Goal: Task Accomplishment & Management: Complete application form

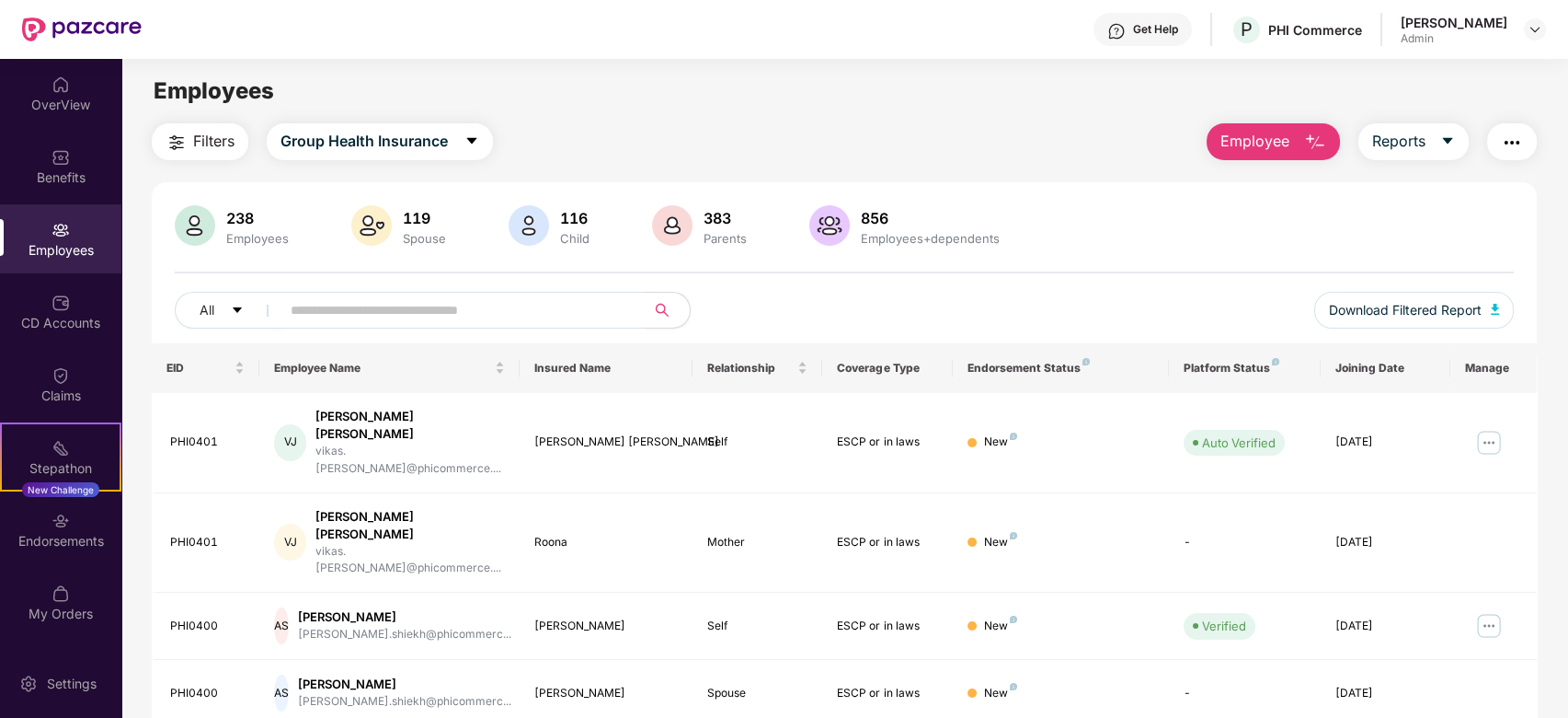
click at [1229, 142] on span "Employee" at bounding box center [1255, 140] width 69 height 23
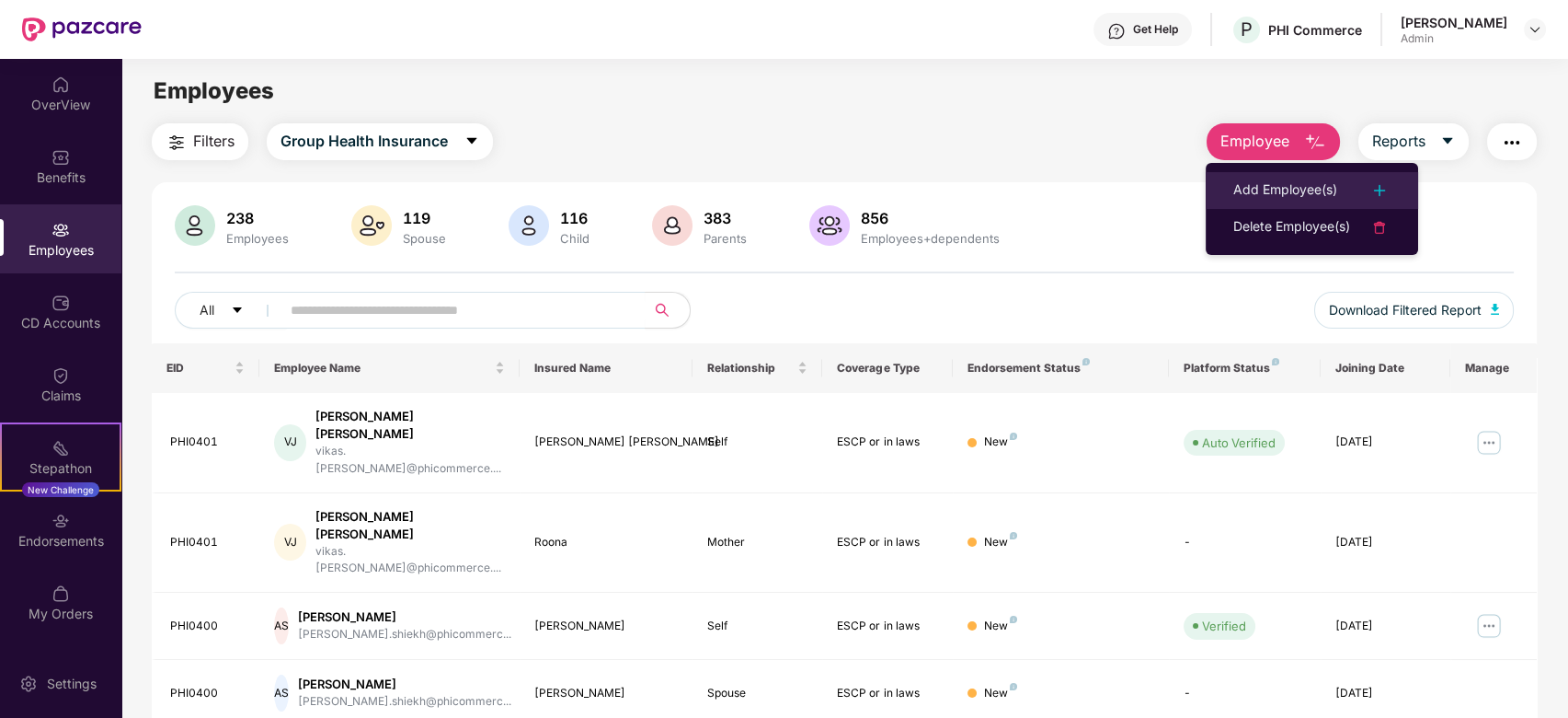
click at [1274, 188] on div "Add Employee(s)" at bounding box center [1285, 191] width 104 height 22
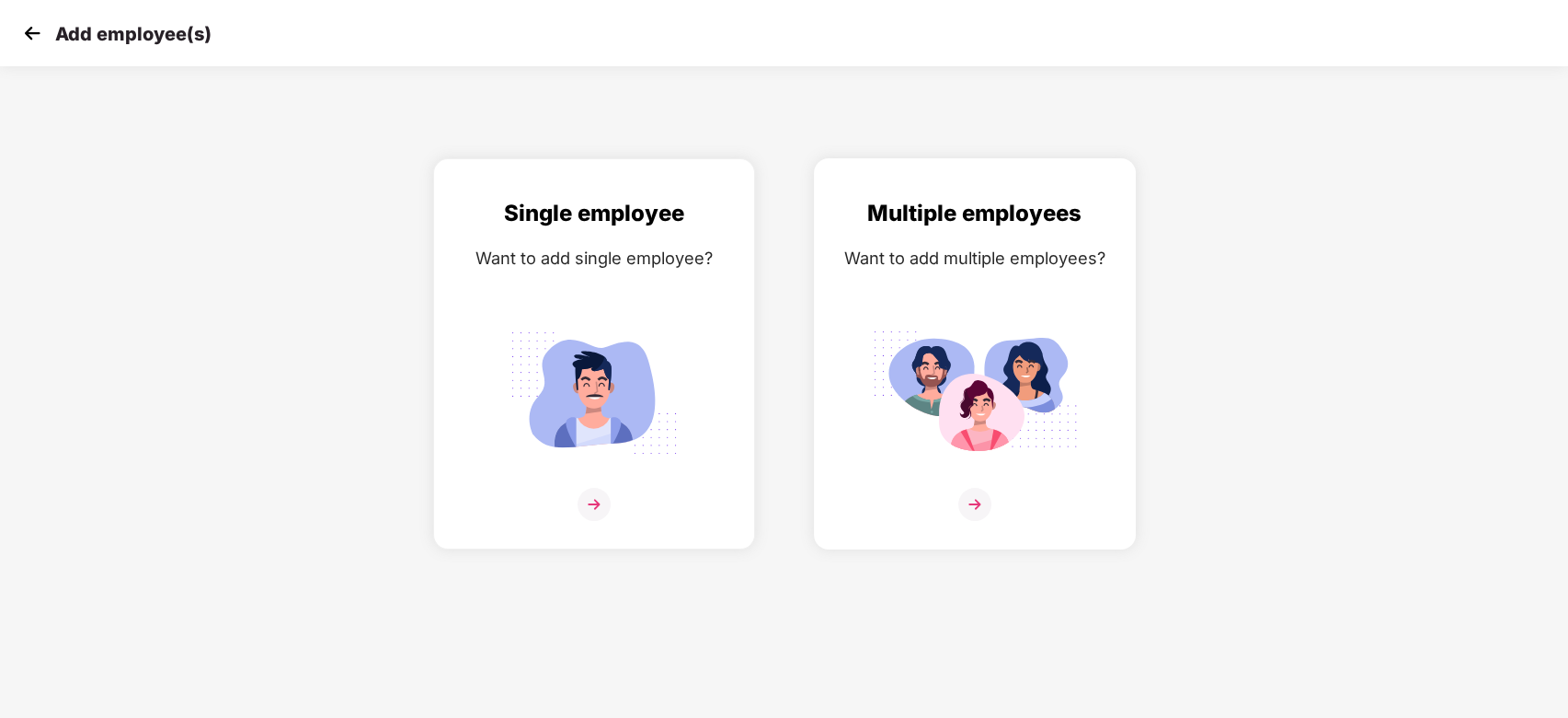
click at [1028, 417] on img at bounding box center [975, 393] width 206 height 143
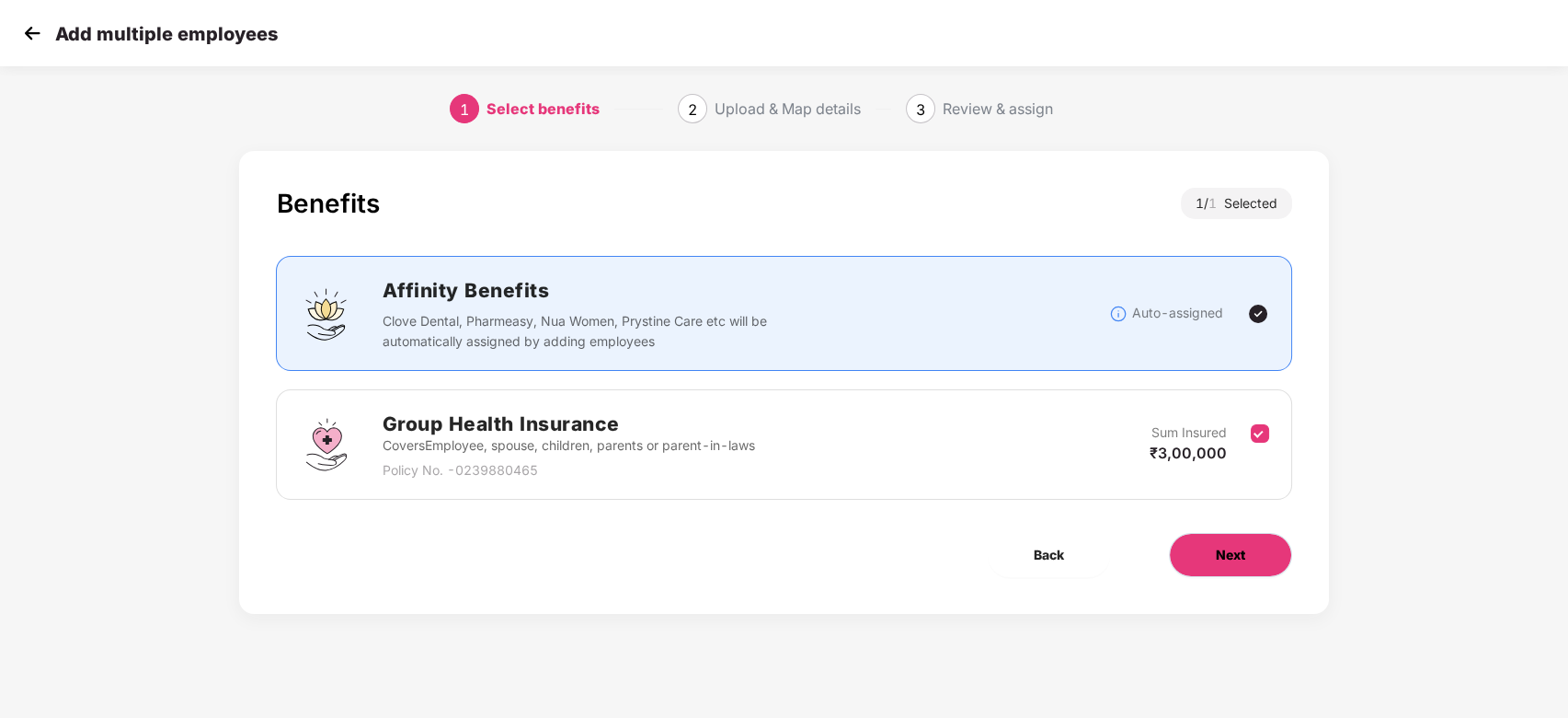
click at [1252, 546] on button "Next" at bounding box center [1231, 554] width 124 height 44
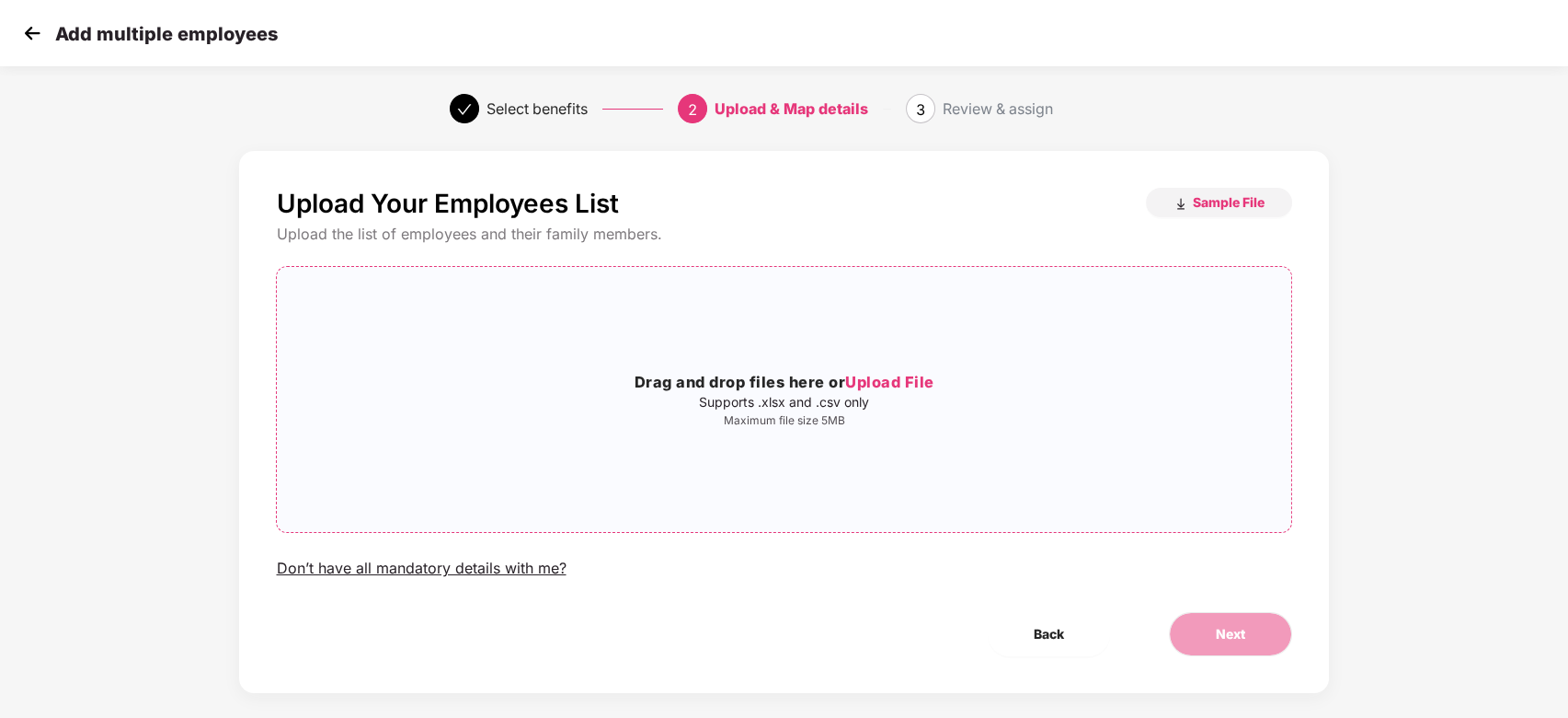
click at [1033, 420] on p "Maximum file size 5MB" at bounding box center [784, 420] width 1013 height 15
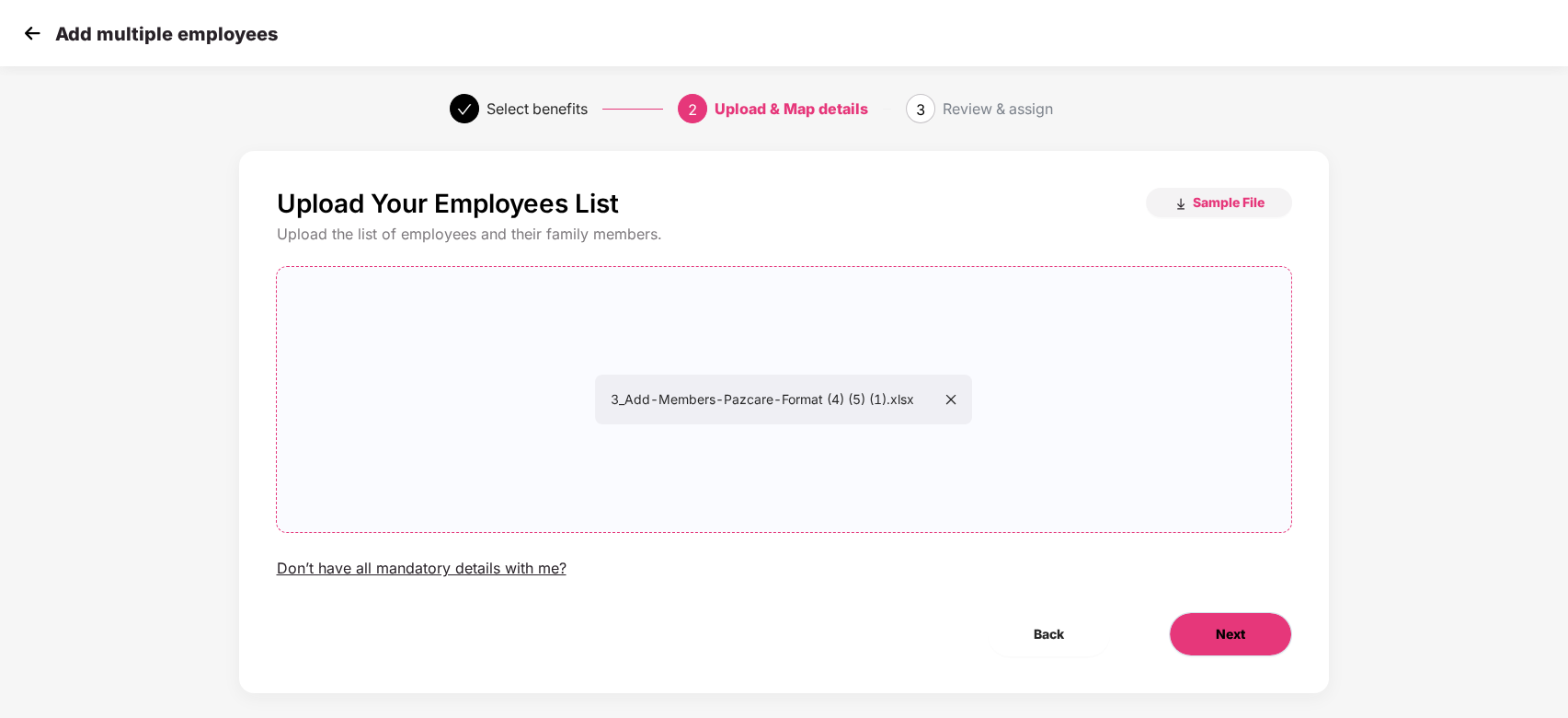
click at [1246, 626] on button "Next" at bounding box center [1231, 634] width 124 height 44
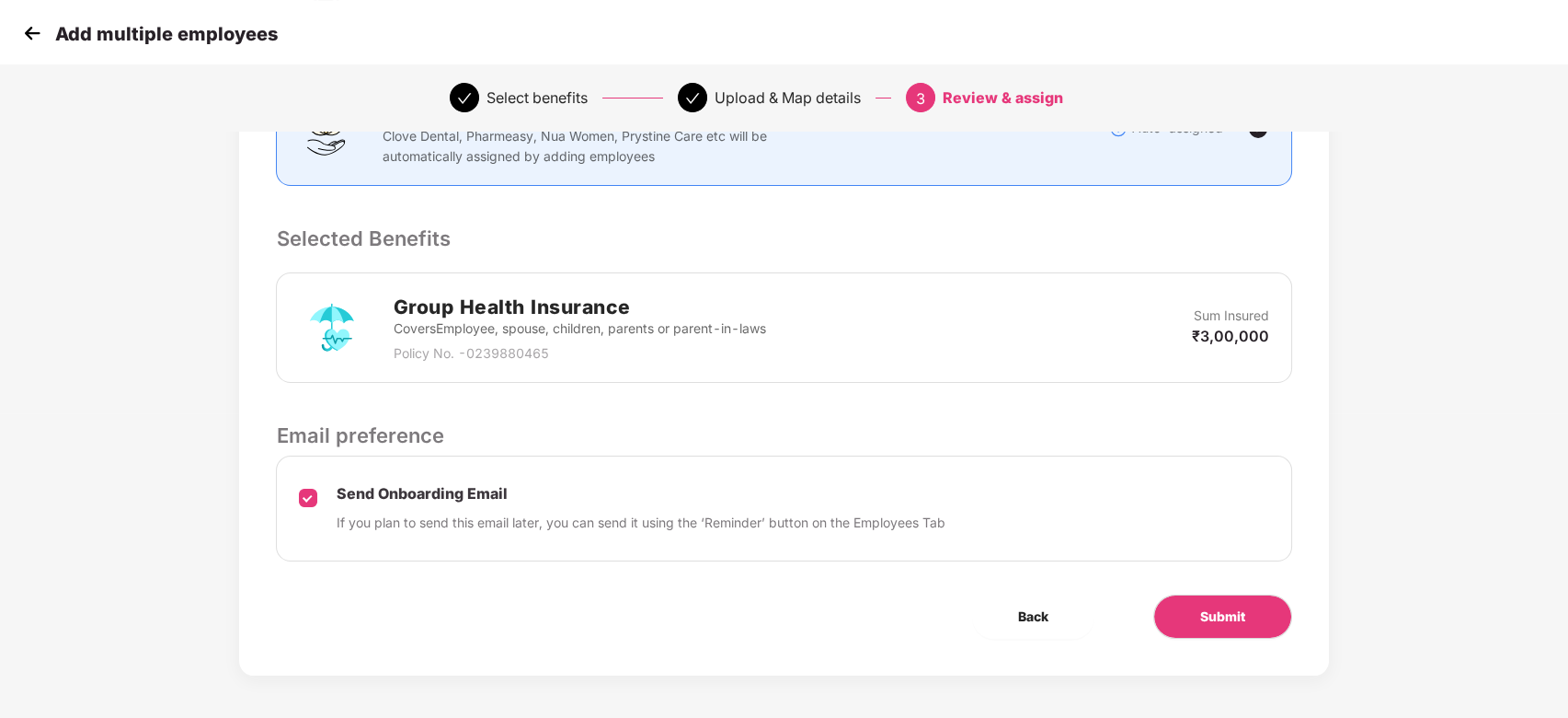
scroll to position [306, 0]
click at [1270, 618] on button "Submit" at bounding box center [1222, 614] width 138 height 44
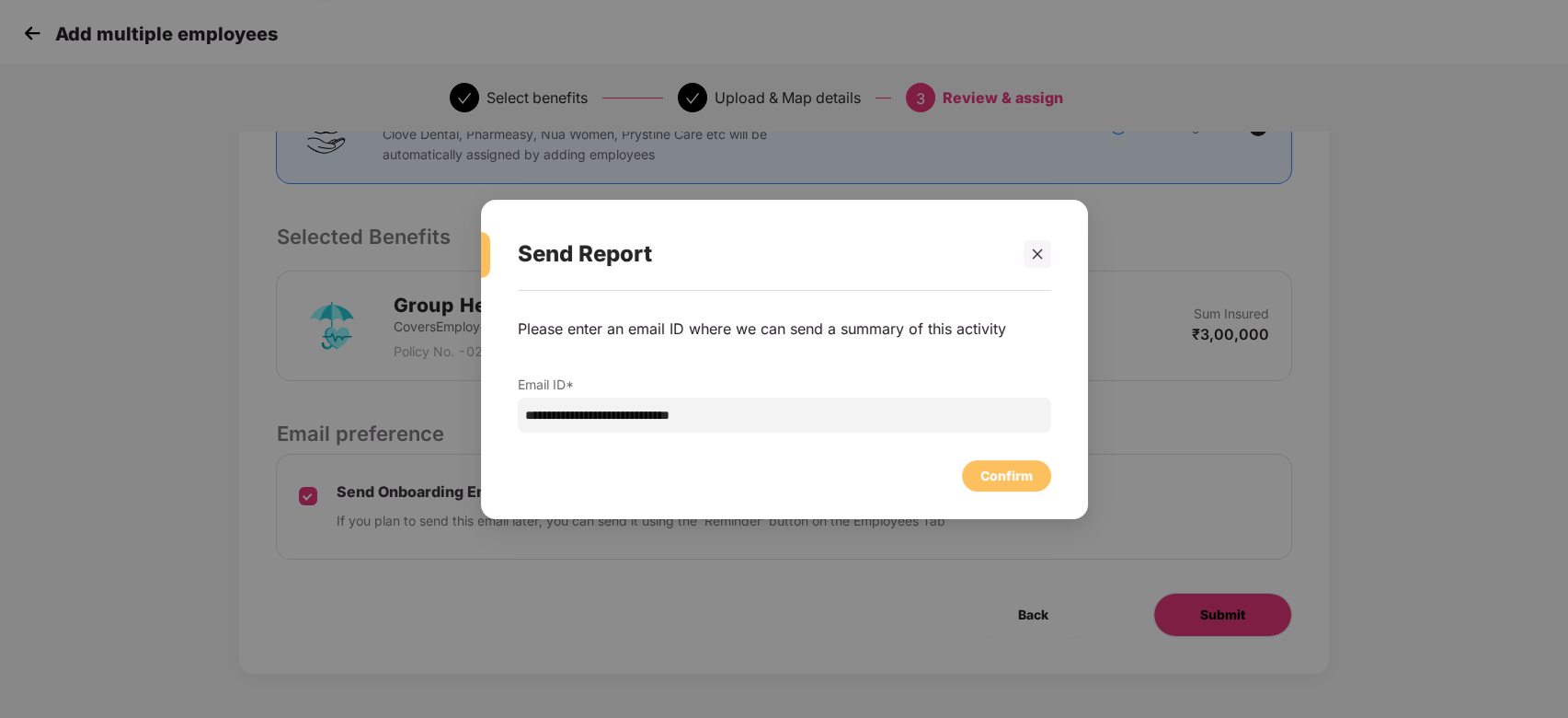
scroll to position [0, 0]
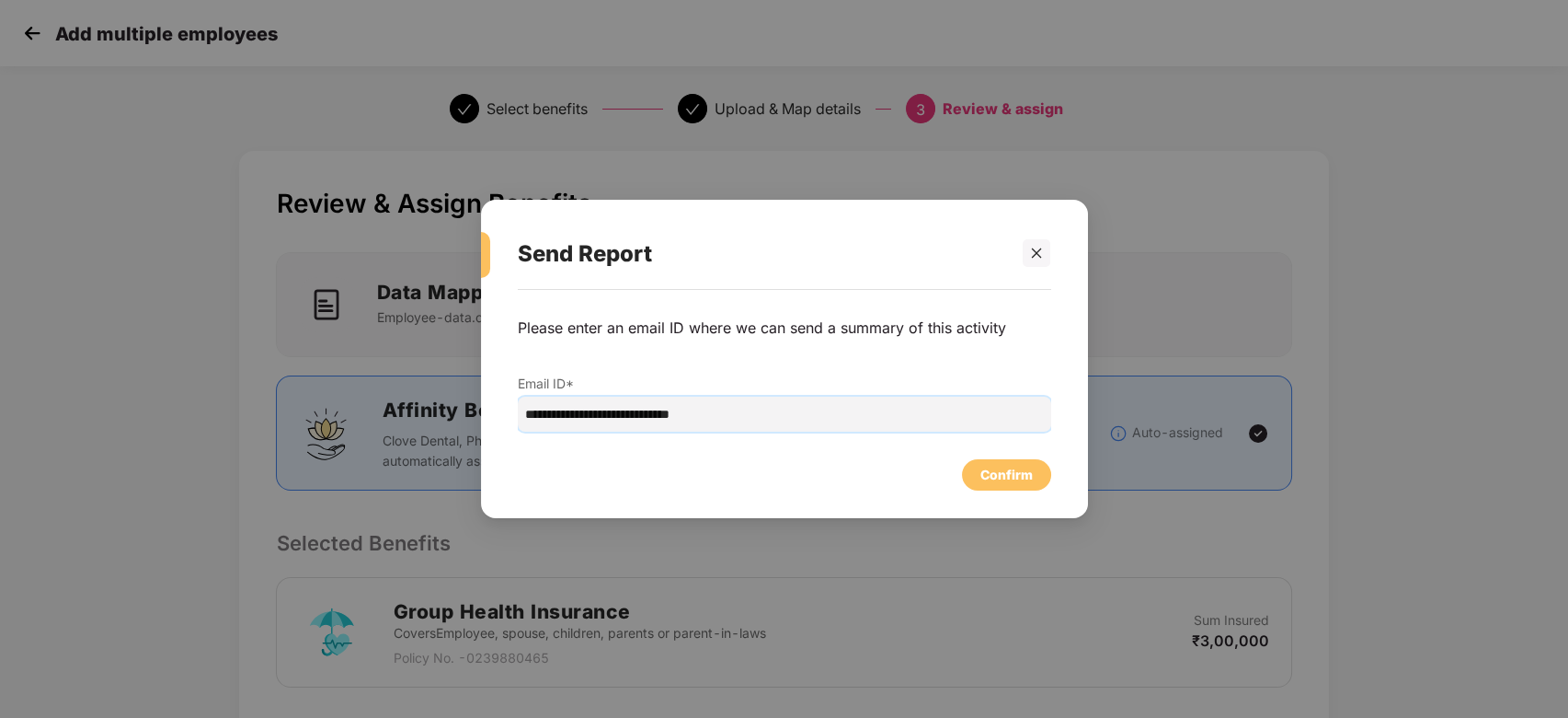
click at [868, 414] on input "**********" at bounding box center [784, 414] width 533 height 35
paste input "email"
type input "**********"
click at [1004, 479] on div "Confirm" at bounding box center [1006, 474] width 52 height 21
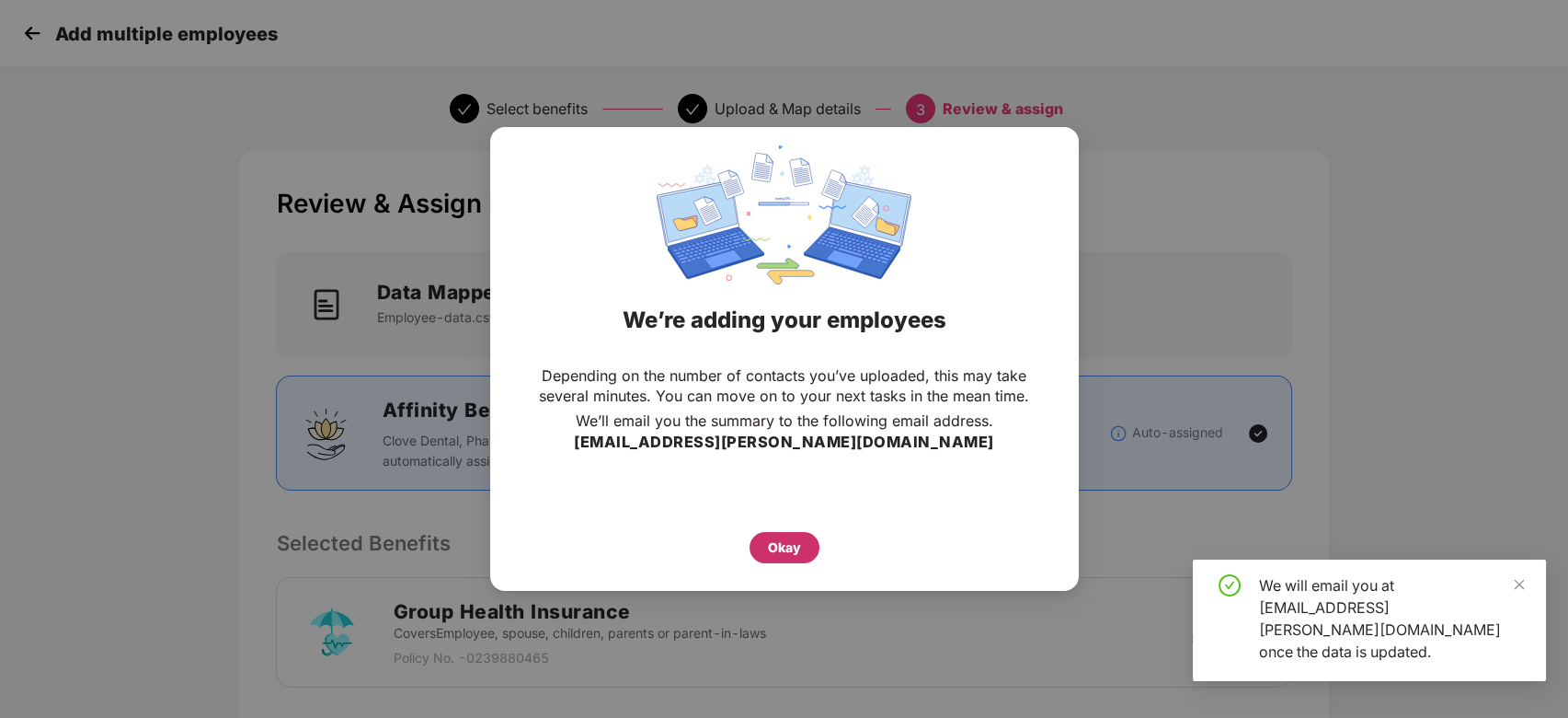
click at [773, 547] on div "Okay" at bounding box center [784, 547] width 33 height 21
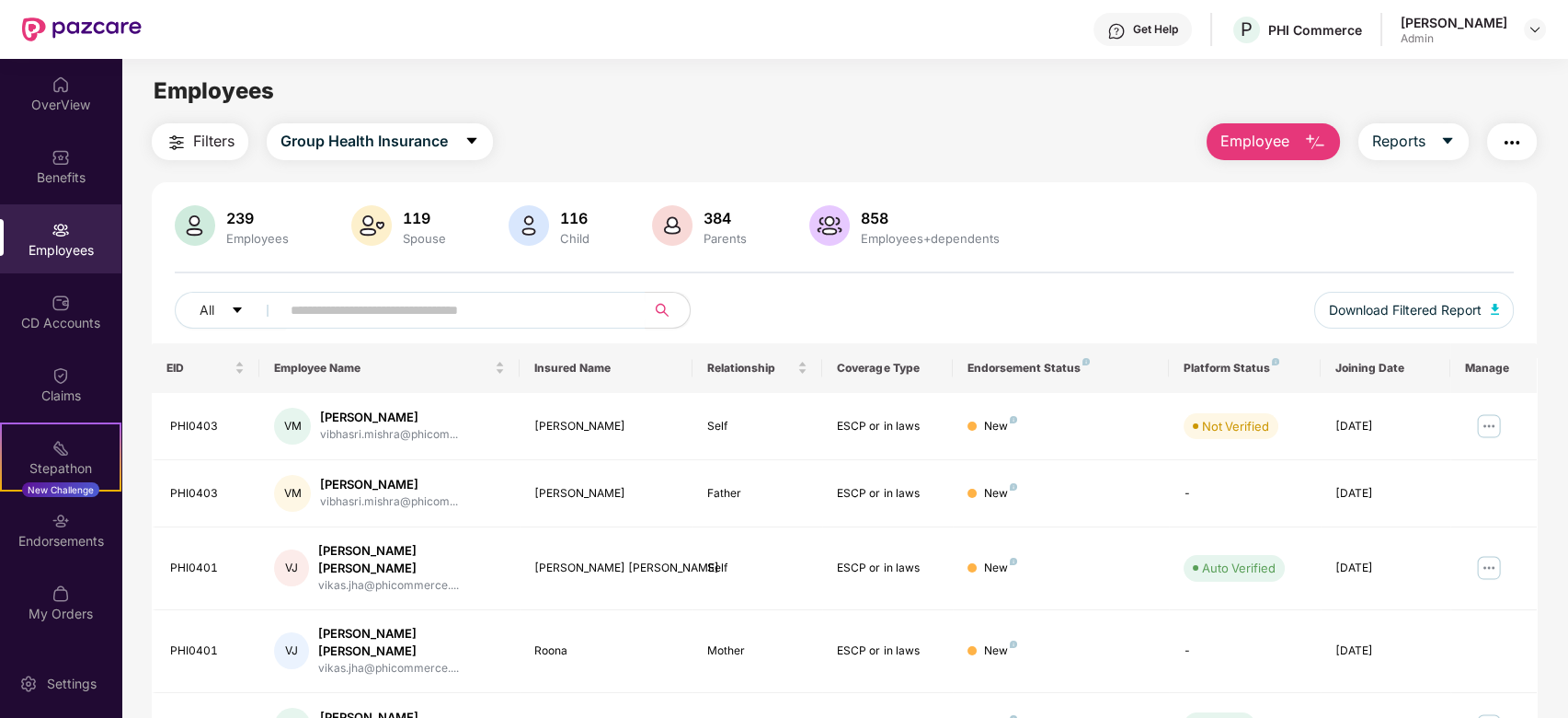
click at [1267, 133] on span "Employee" at bounding box center [1255, 140] width 69 height 23
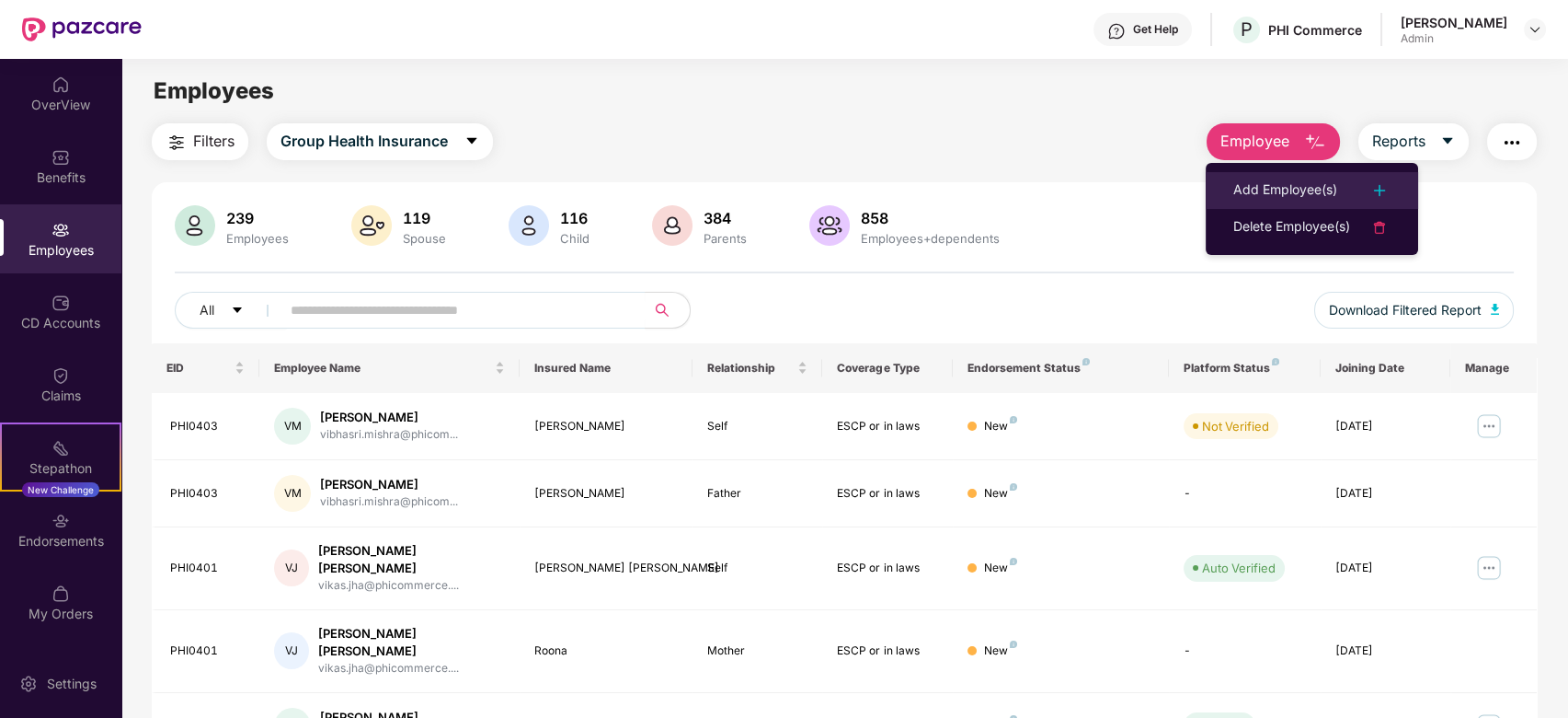
click at [1284, 192] on div "Add Employee(s)" at bounding box center [1285, 191] width 104 height 22
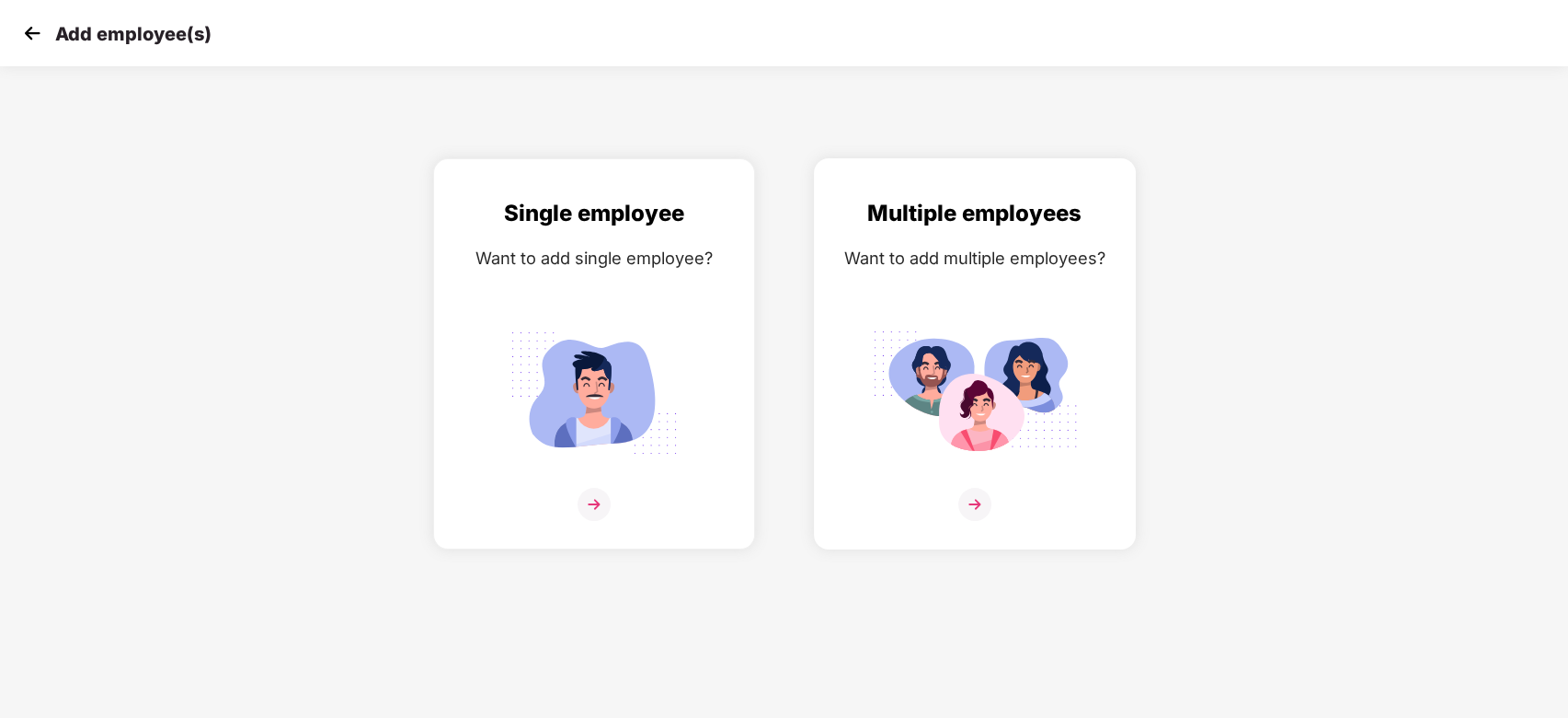
click at [1034, 475] on div "Multiple employees Want to add multiple employees?" at bounding box center [975, 370] width 284 height 348
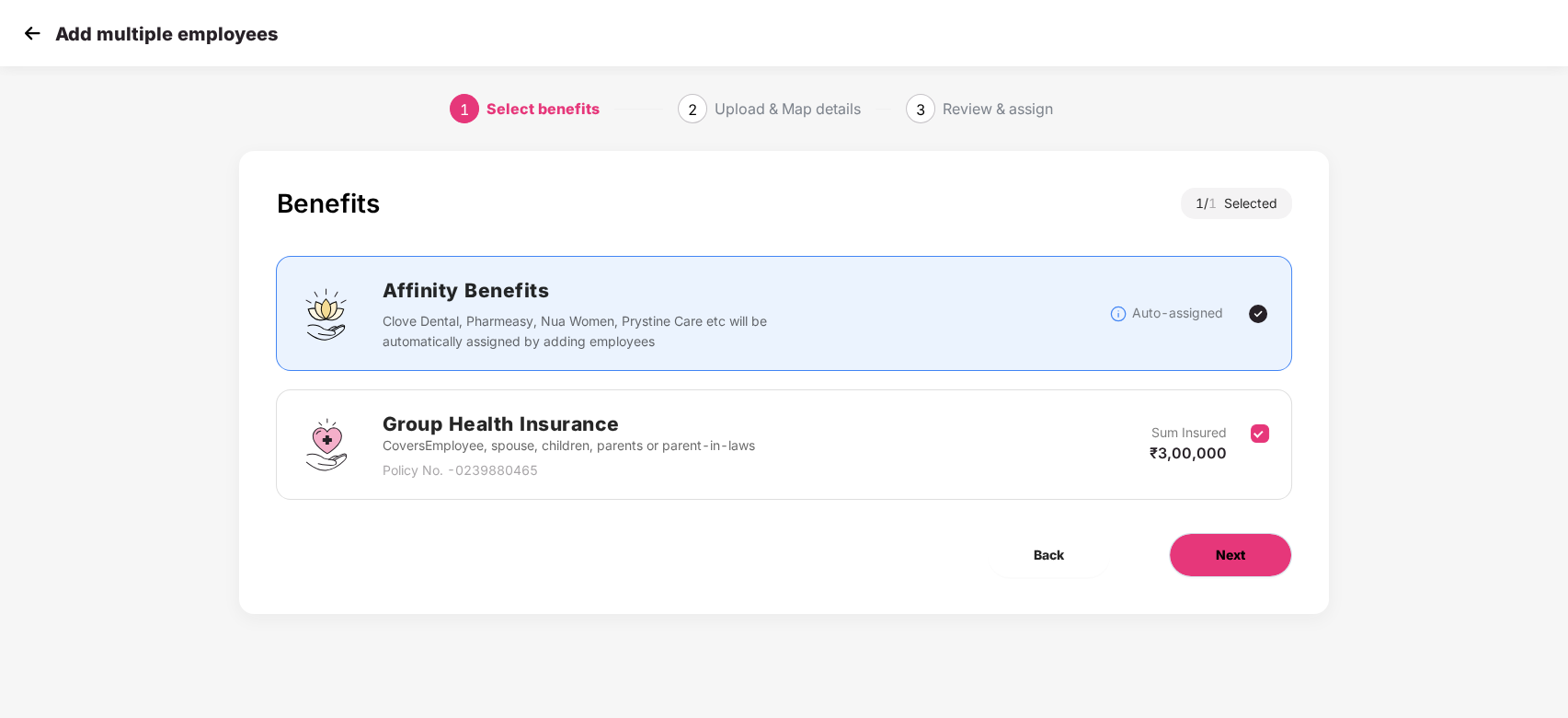
click at [1272, 576] on button "Next" at bounding box center [1231, 554] width 124 height 44
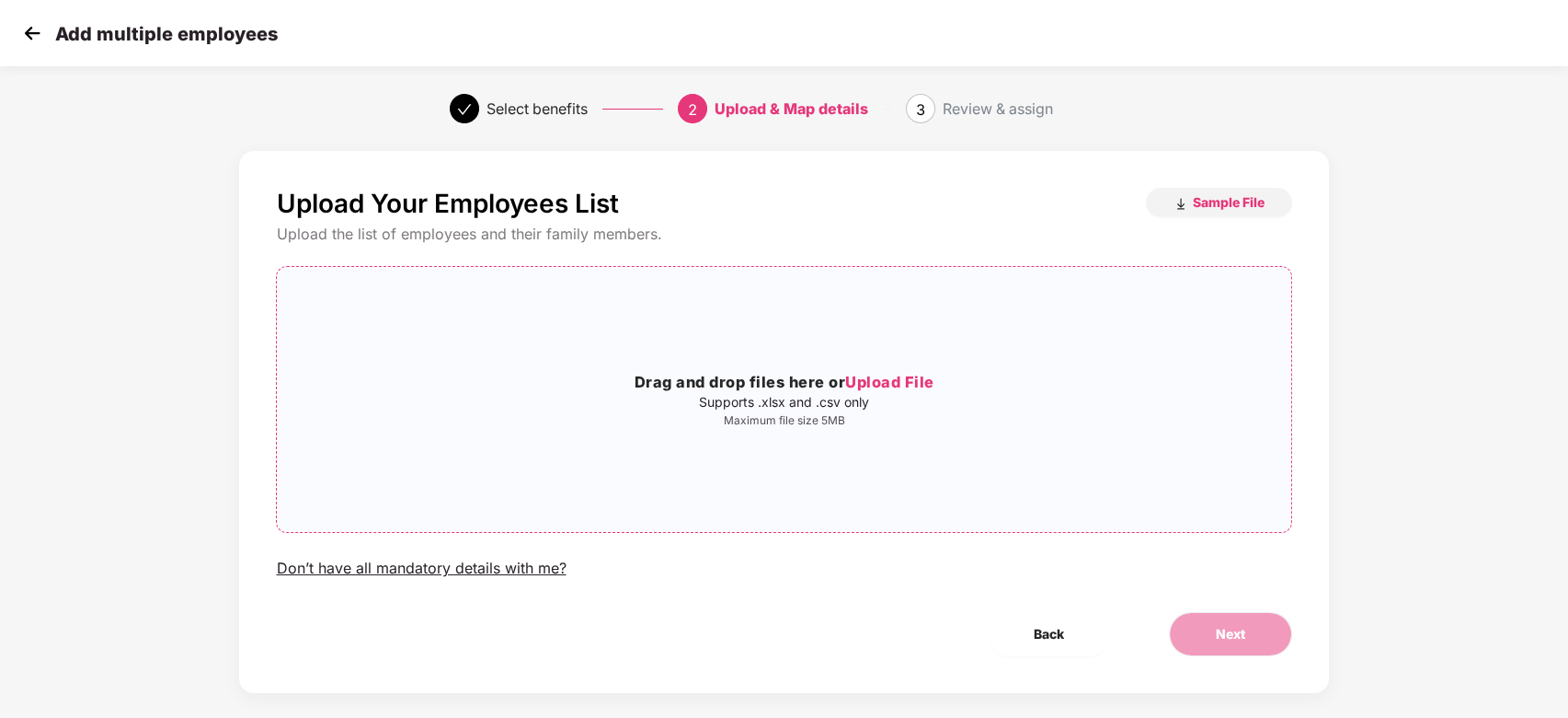
click at [1160, 380] on h3 "Drag and drop files here or Upload File" at bounding box center [784, 383] width 1013 height 24
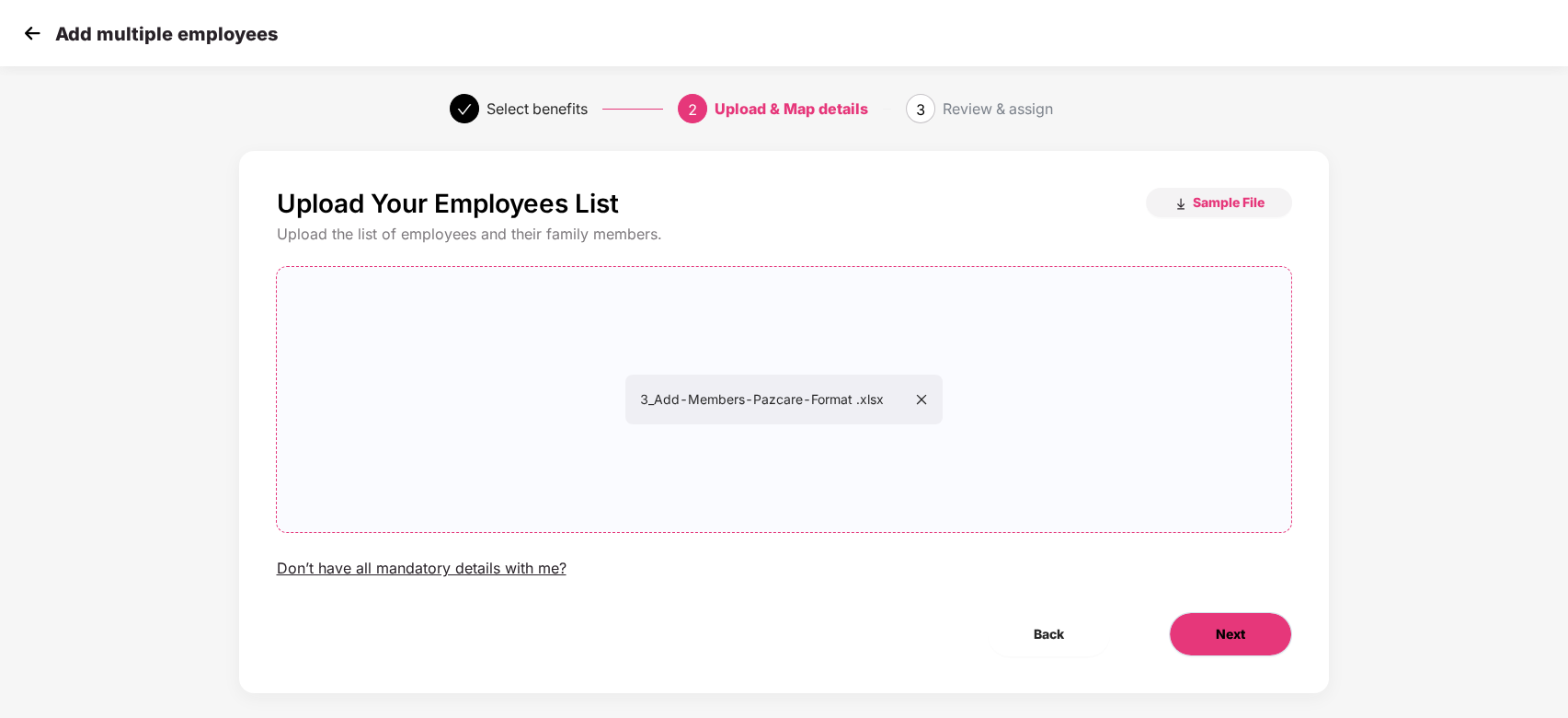
click at [1248, 635] on button "Next" at bounding box center [1231, 634] width 124 height 44
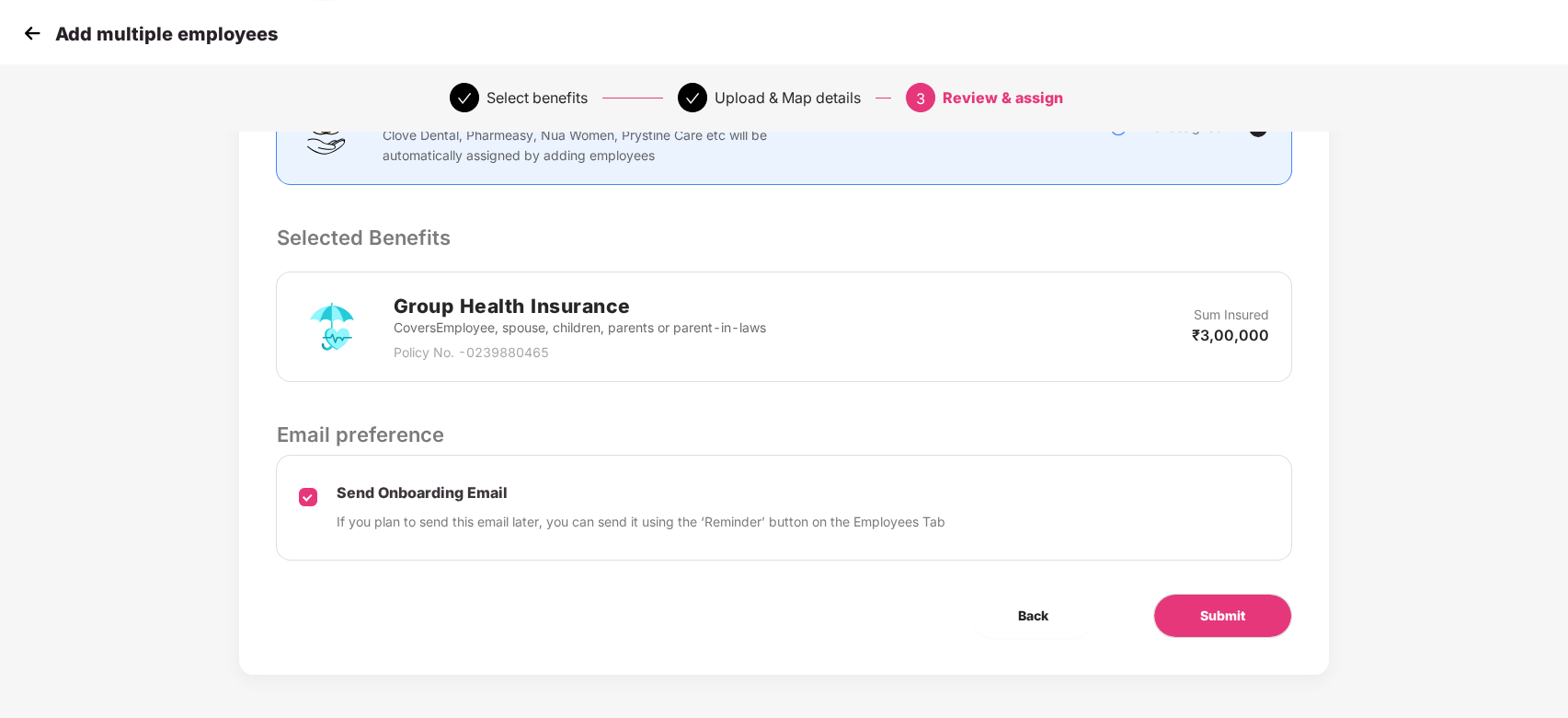
scroll to position [306, 0]
click at [1198, 605] on button "Submit" at bounding box center [1222, 614] width 138 height 44
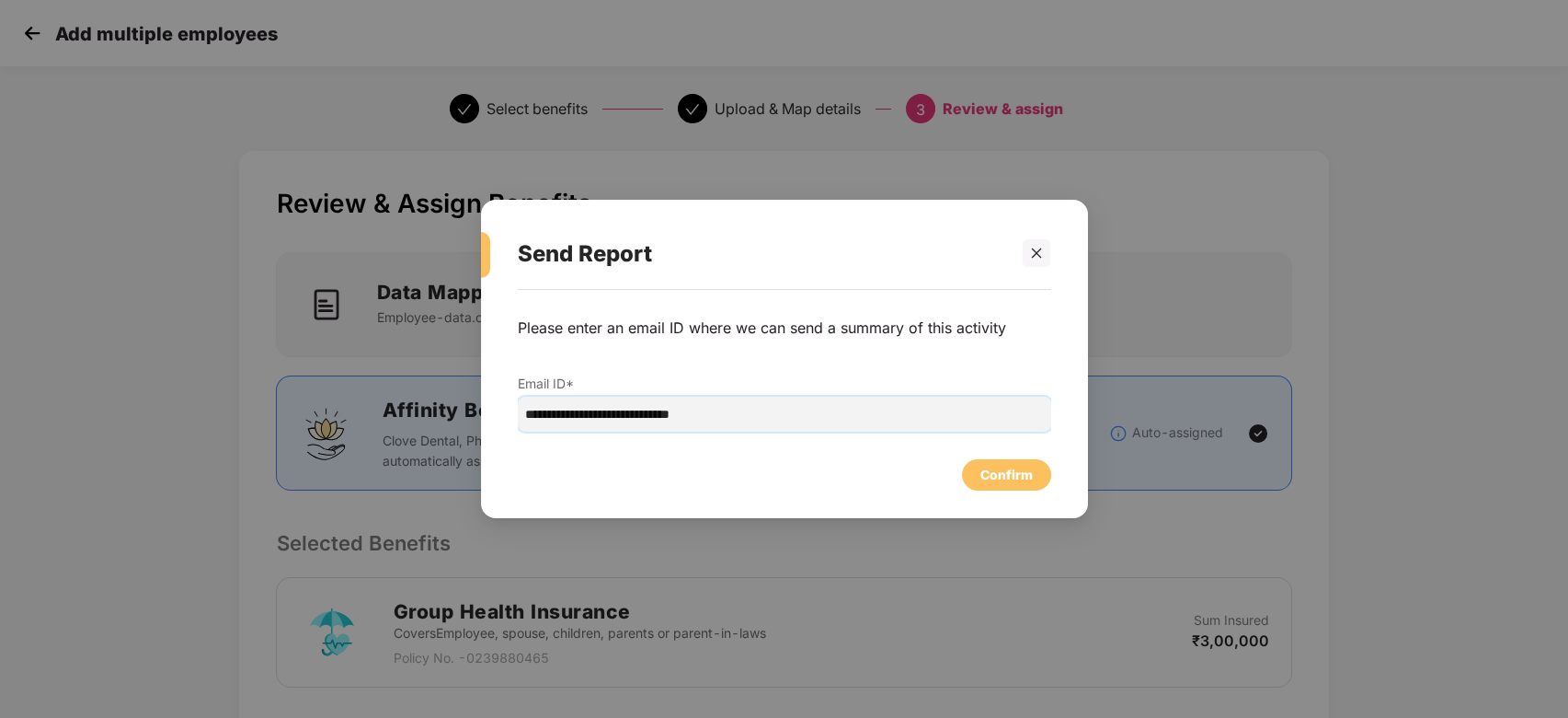
drag, startPoint x: 736, startPoint y: 418, endPoint x: 248, endPoint y: 421, distance: 488.0
click at [248, 421] on div "**********" at bounding box center [784, 359] width 1568 height 718
paste input "email"
type input "**********"
click at [1025, 475] on div "Confirm" at bounding box center [1006, 474] width 52 height 21
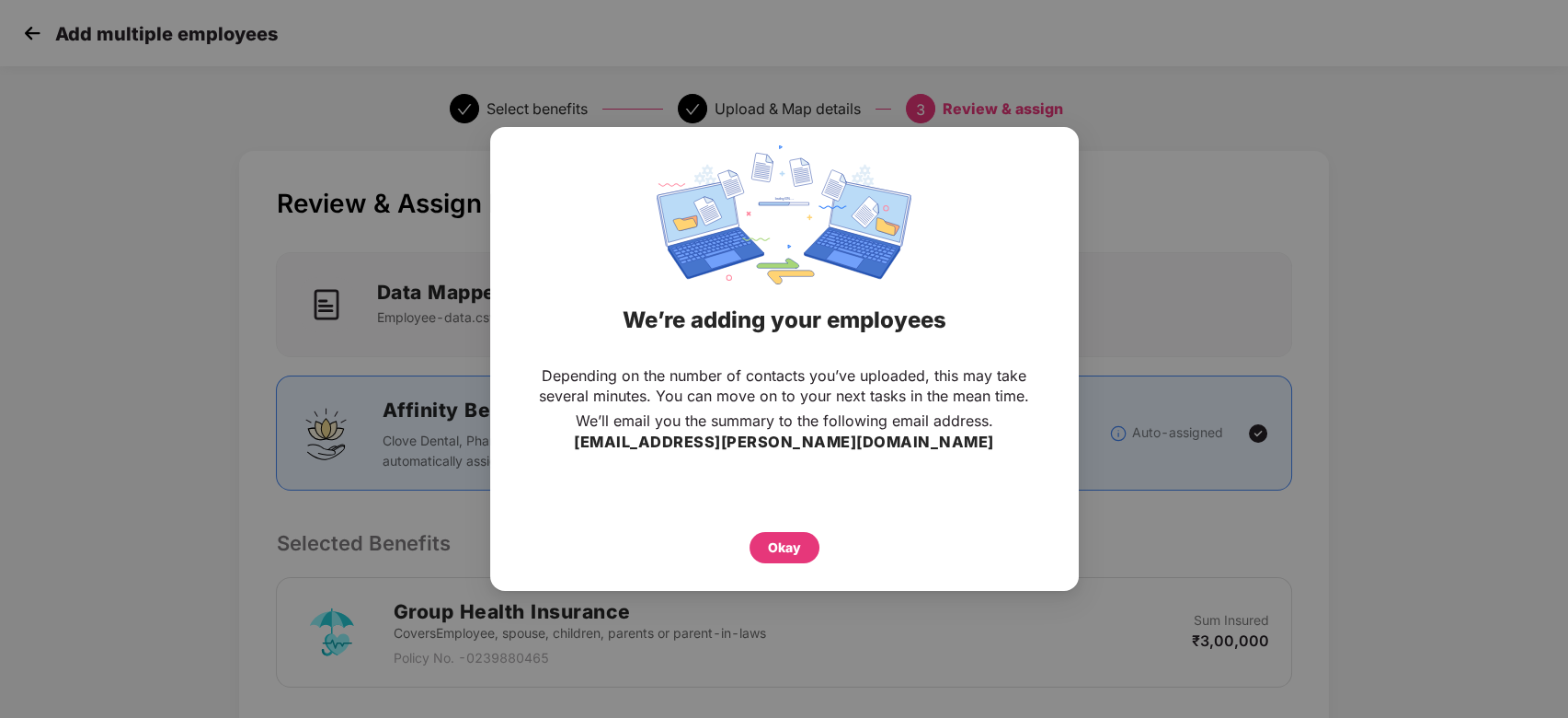
click at [729, 548] on div "Okay" at bounding box center [784, 542] width 515 height 40
click at [777, 540] on div "Okay" at bounding box center [784, 547] width 33 height 21
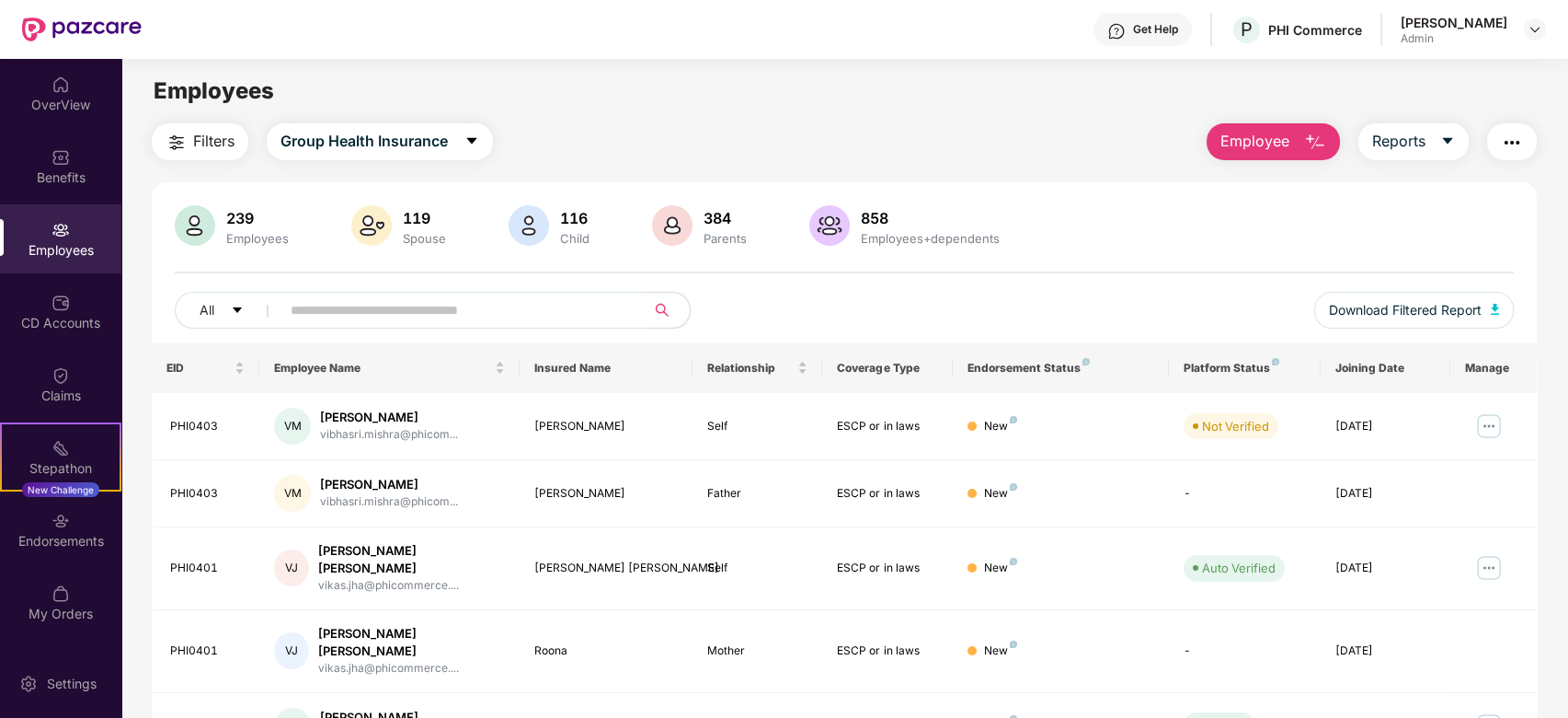
click at [1251, 116] on main "Employees Filters Group Health Insurance Employee Reports 239 Employees 119 Spo…" at bounding box center [844, 417] width 1446 height 718
click at [1250, 132] on span "Employee" at bounding box center [1255, 140] width 69 height 23
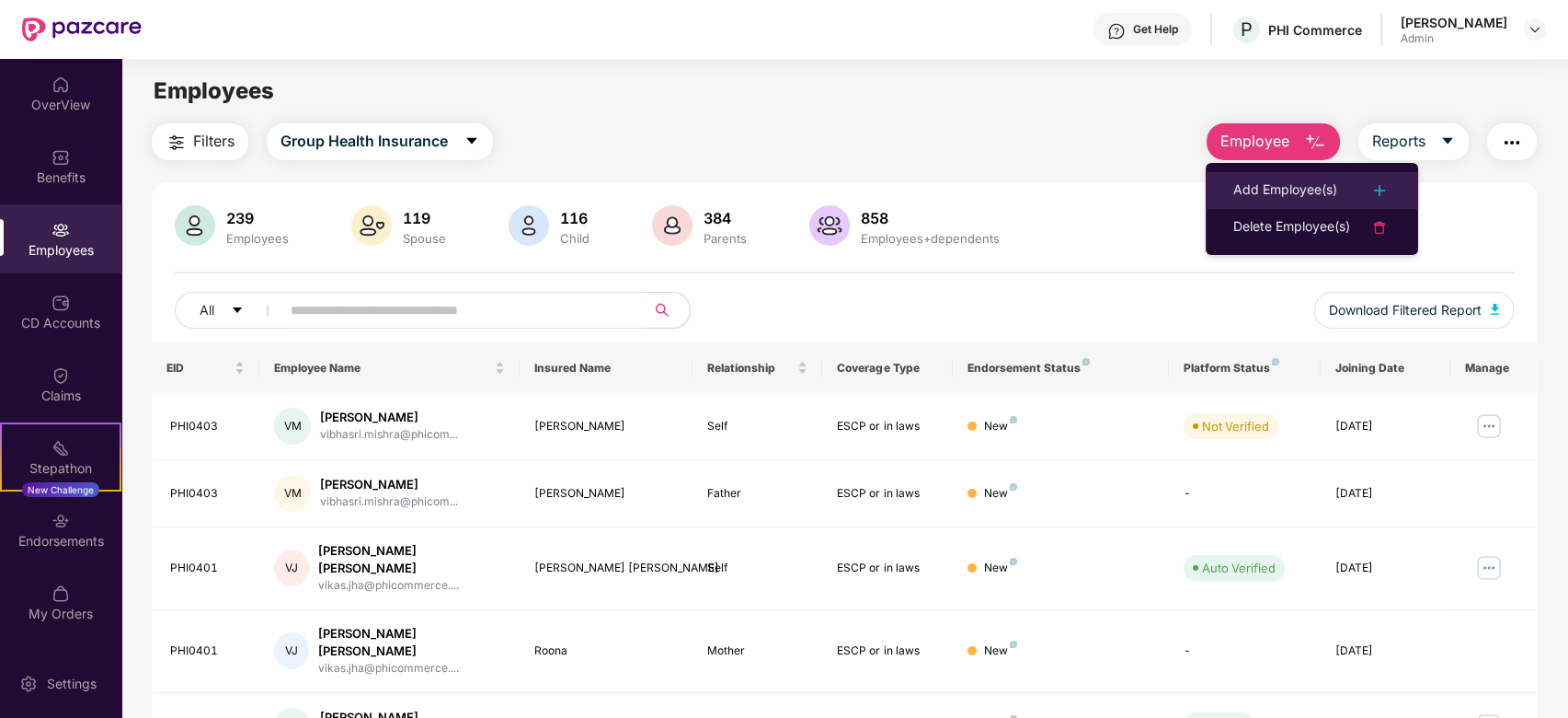
click at [1259, 173] on li "Add Employee(s)" at bounding box center [1312, 190] width 212 height 36
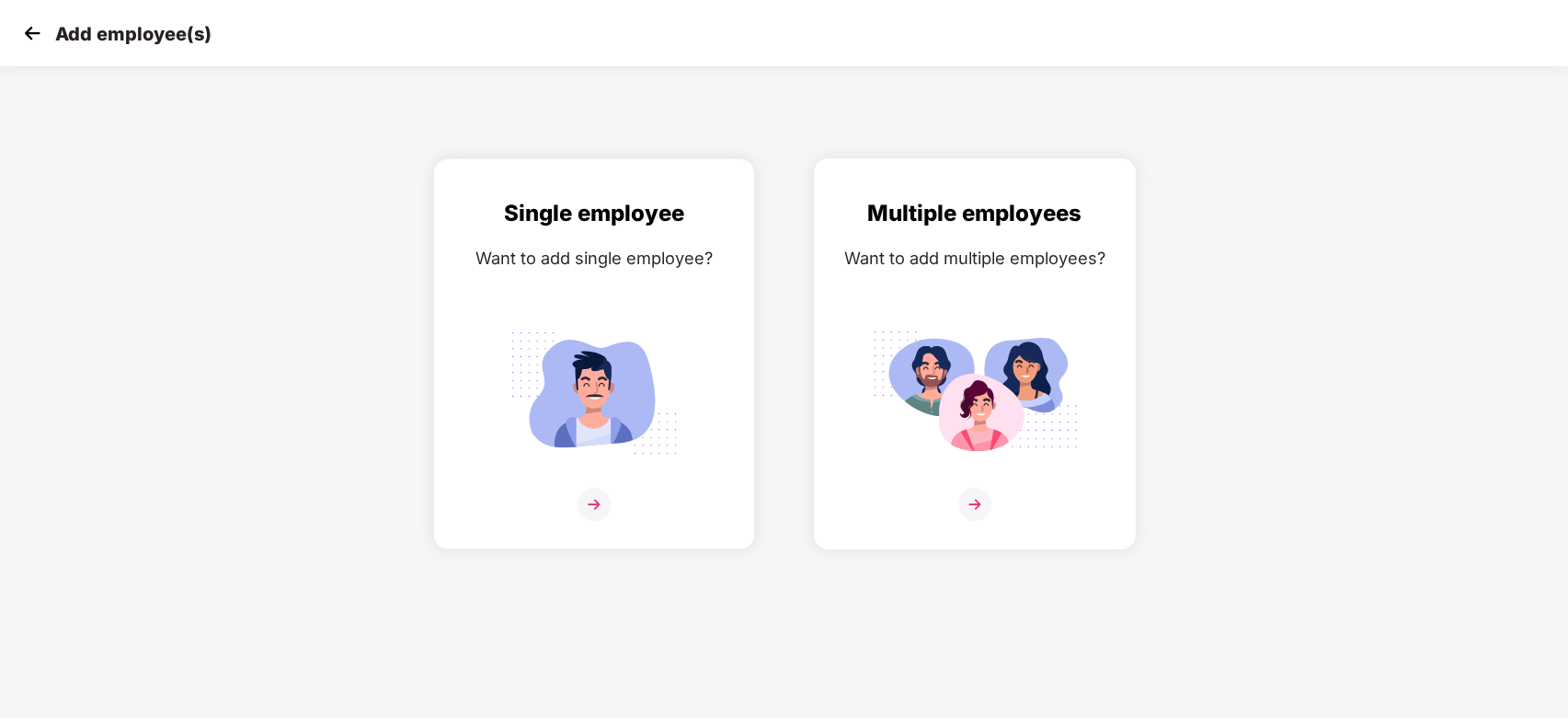
click at [980, 392] on img at bounding box center [975, 393] width 206 height 143
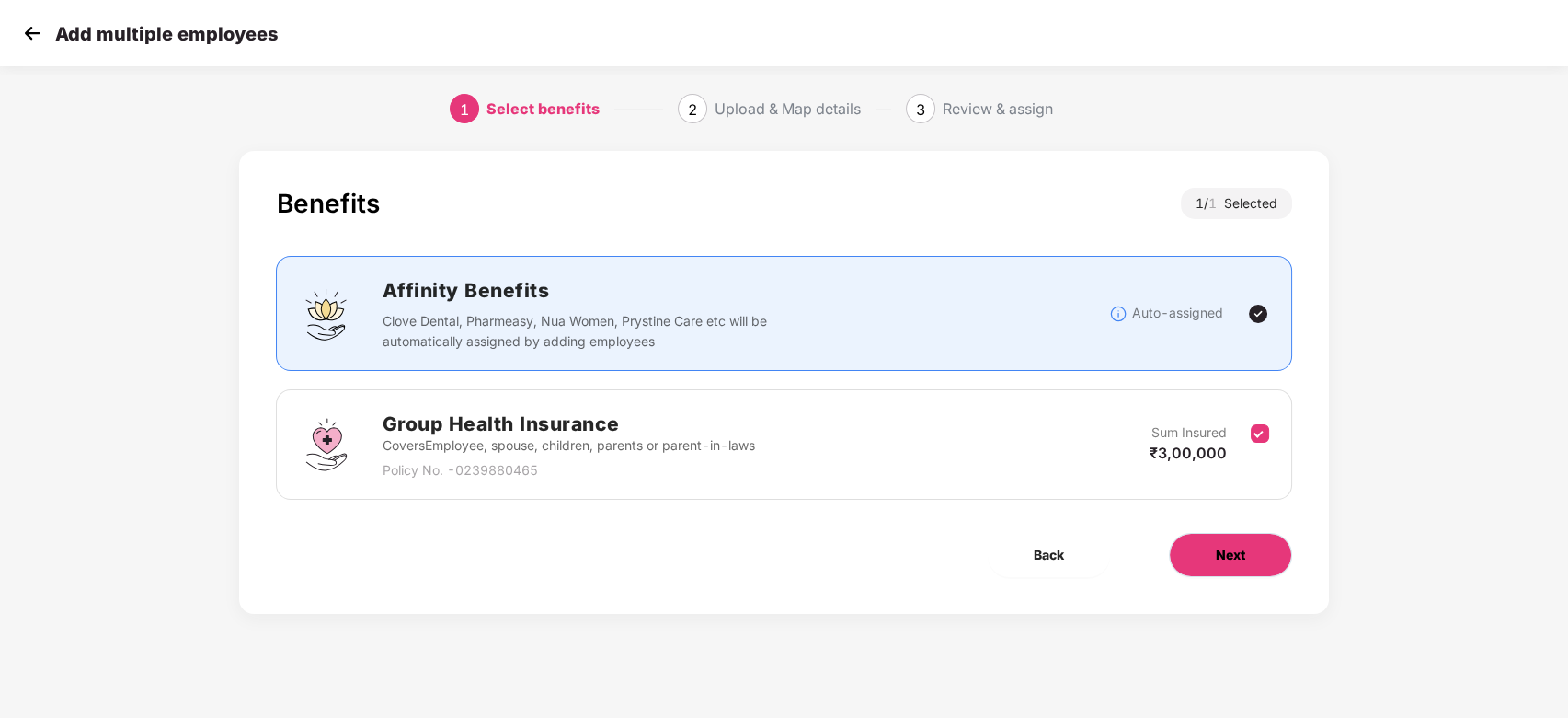
click at [1203, 550] on button "Next" at bounding box center [1231, 554] width 124 height 44
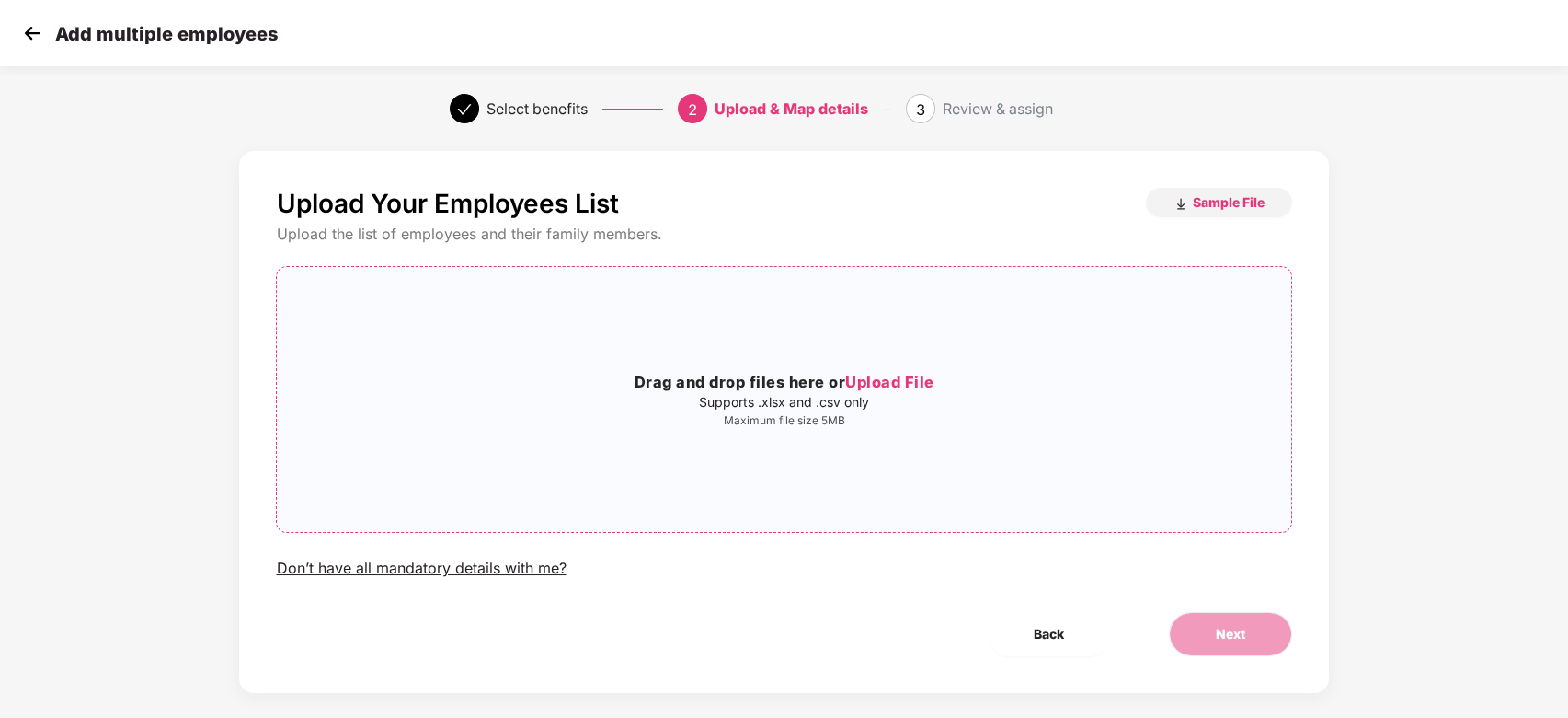
click at [1009, 433] on div "Drag and drop files here or Upload File Supports .xlsx and .csv only Maximum fi…" at bounding box center [784, 400] width 1013 height 236
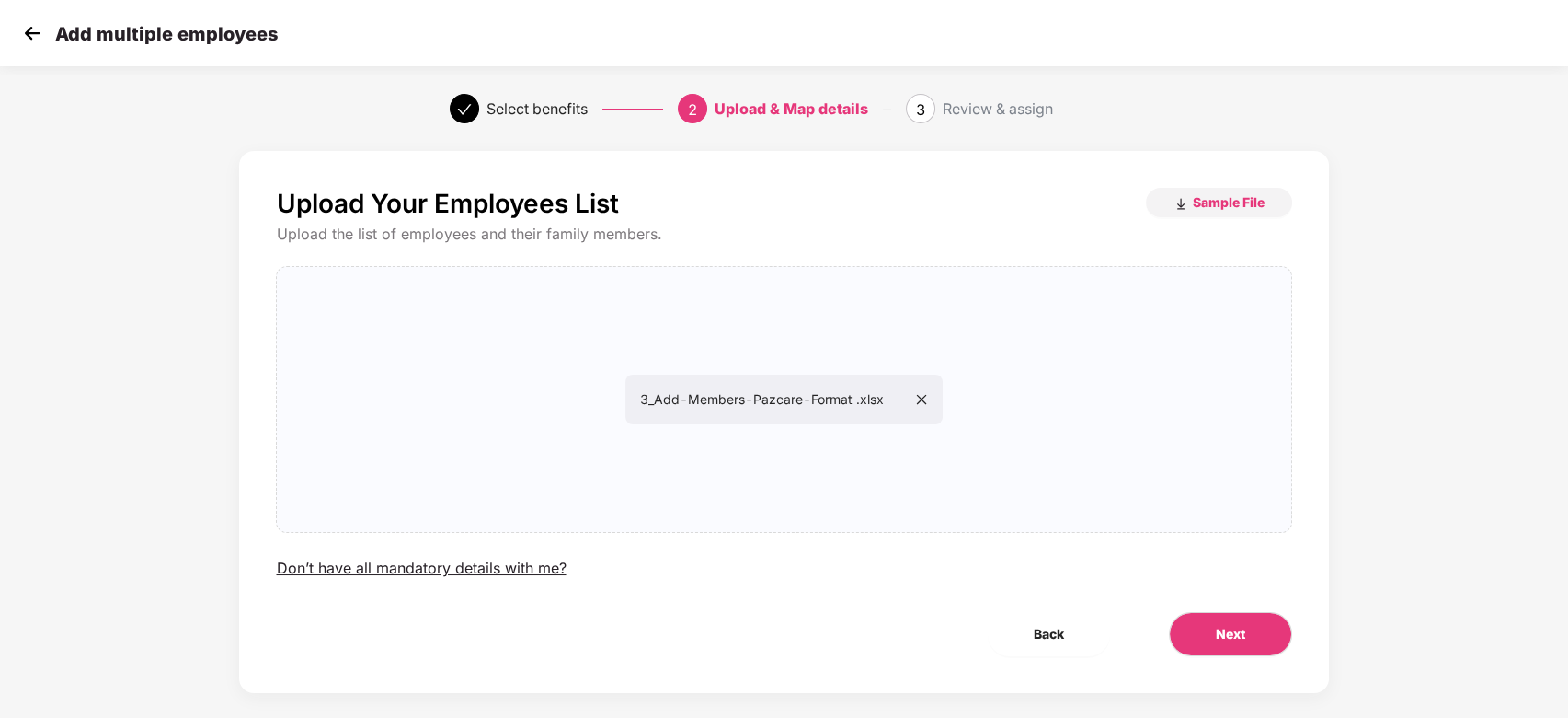
click at [1191, 607] on div "Upload Your Employees List Sample File Upload the list of employees and their f…" at bounding box center [784, 422] width 1089 height 542
click at [1222, 625] on button "Next" at bounding box center [1231, 634] width 124 height 44
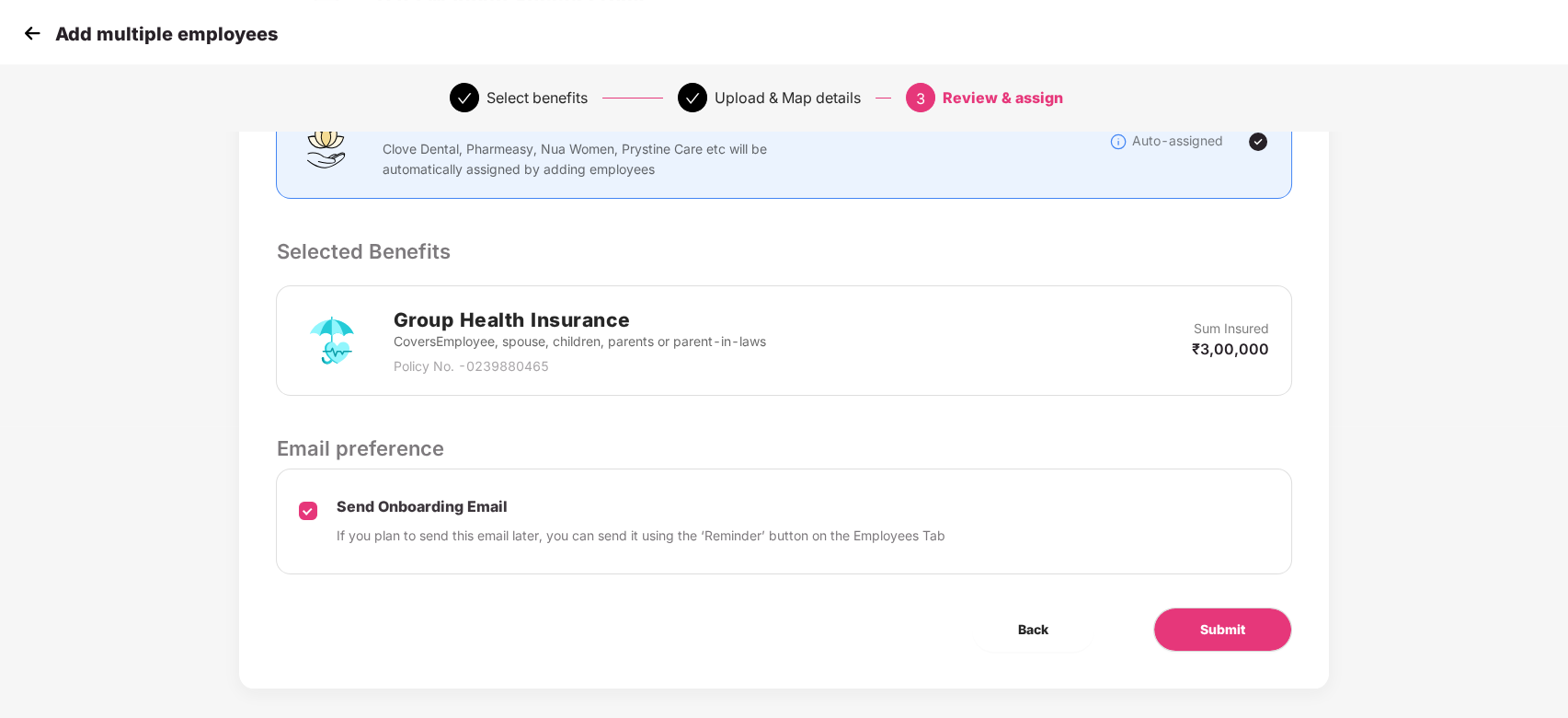
scroll to position [306, 0]
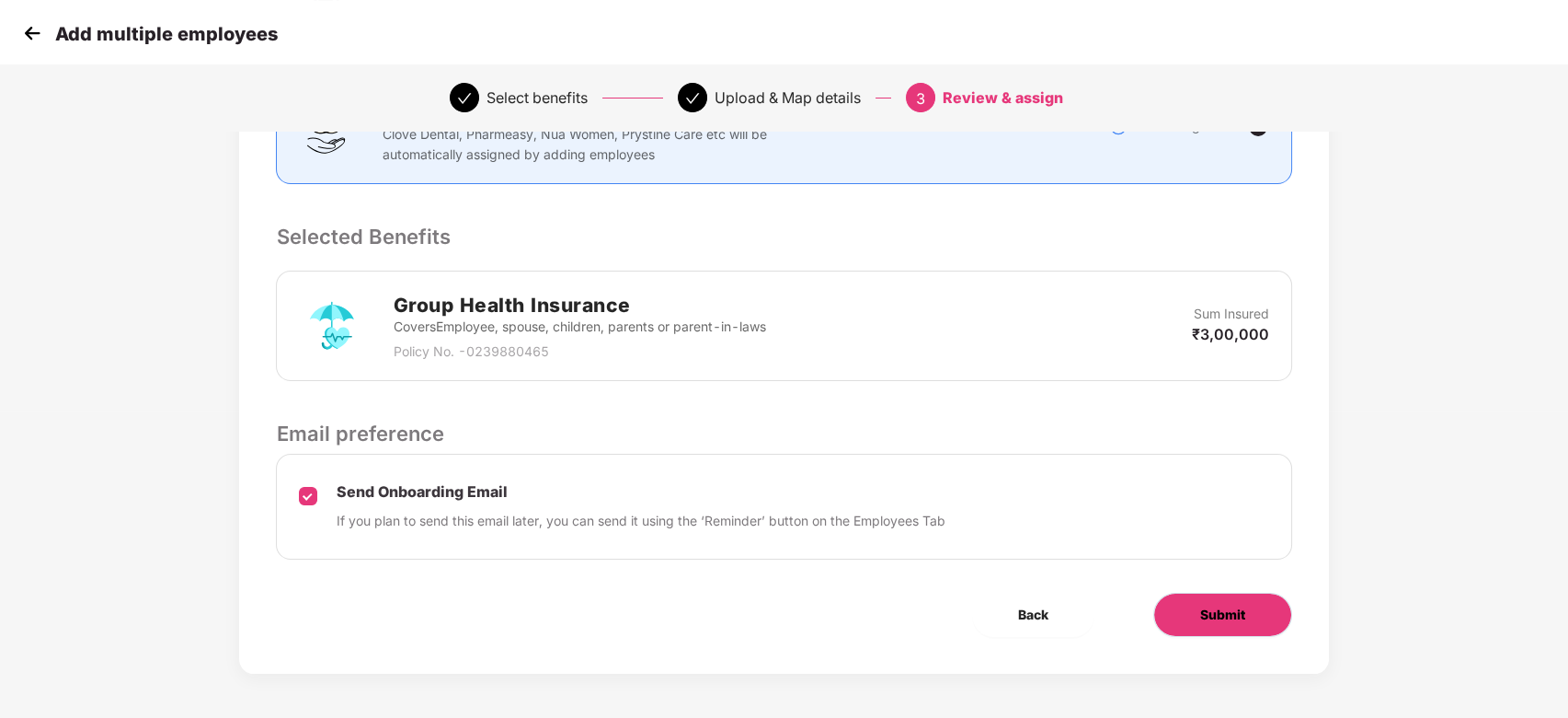
click at [1206, 619] on span "Submit" at bounding box center [1222, 614] width 45 height 21
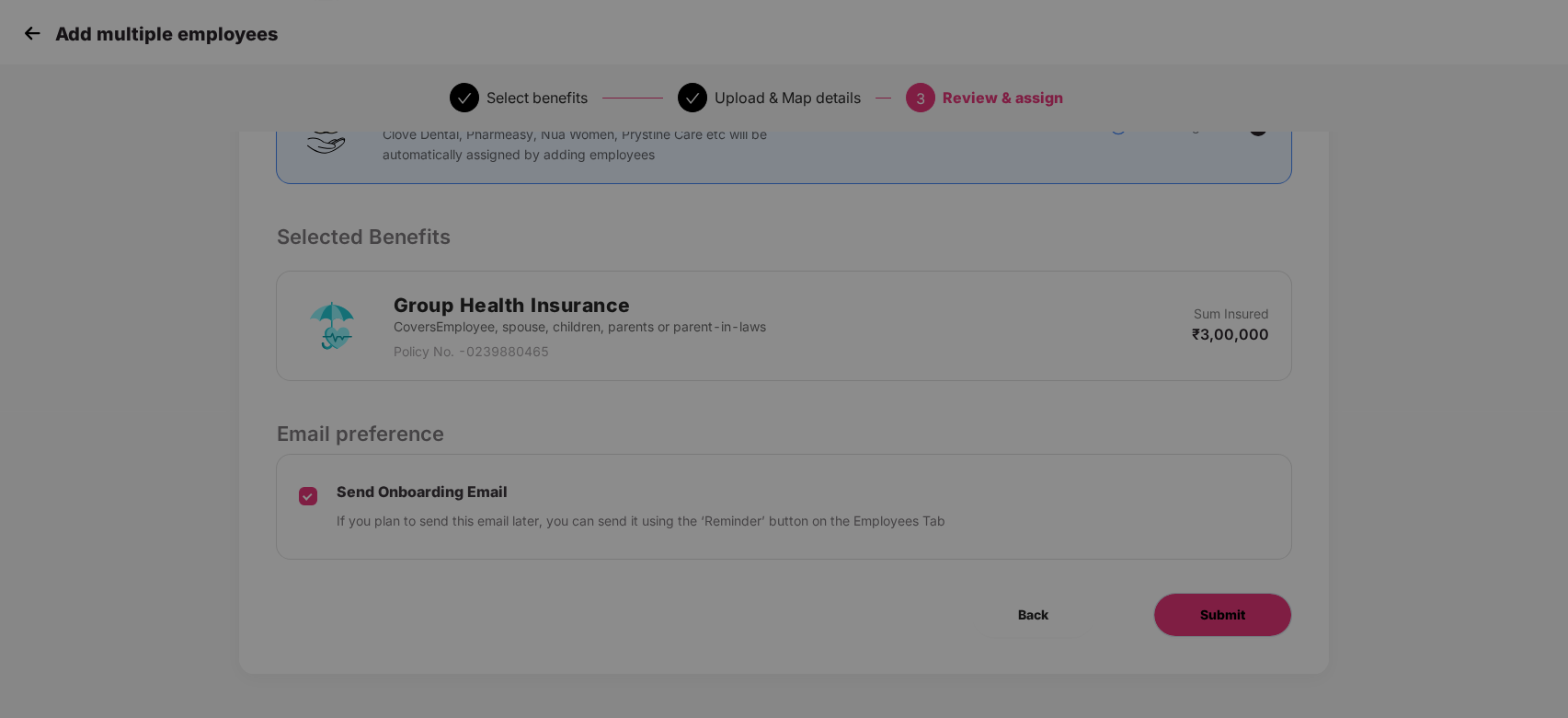
scroll to position [0, 0]
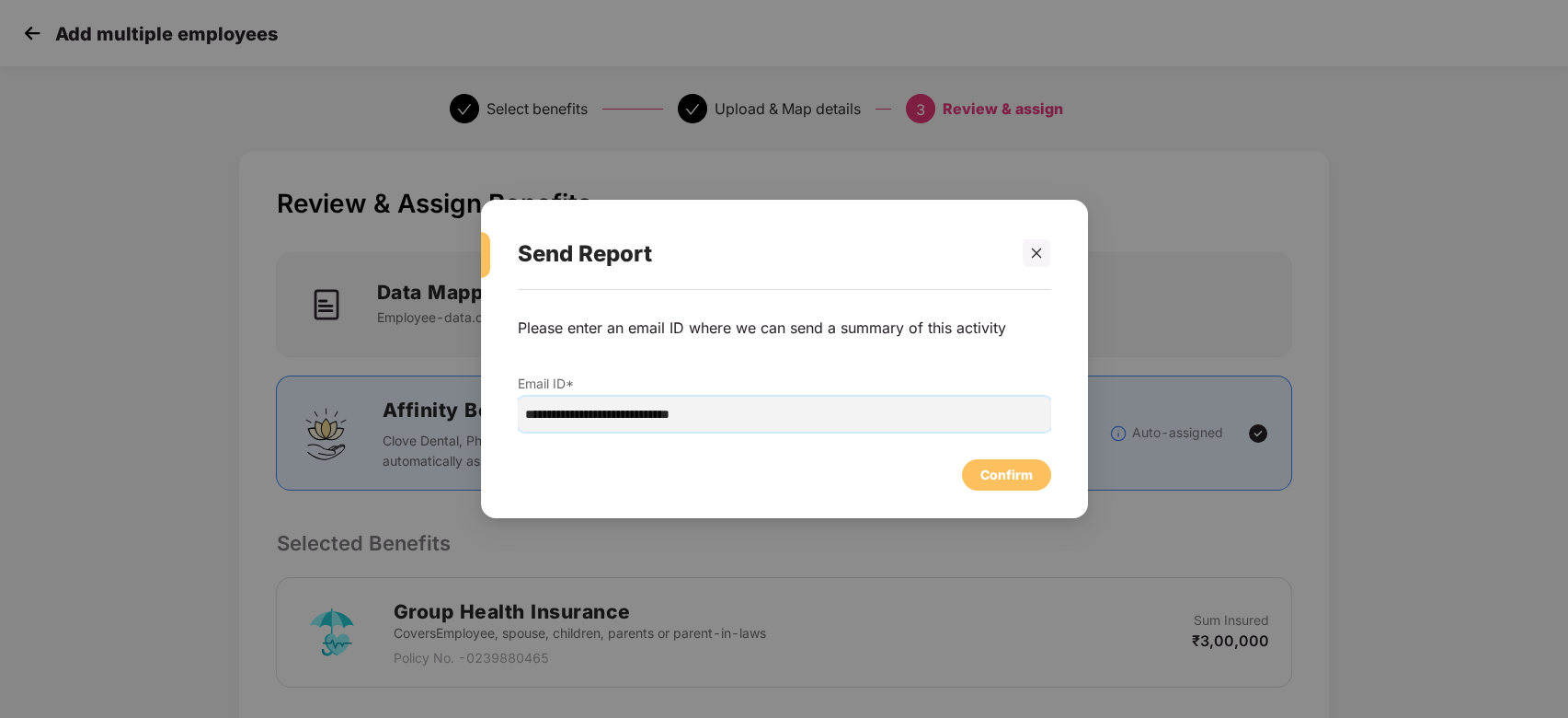
drag, startPoint x: 698, startPoint y: 414, endPoint x: 502, endPoint y: 429, distance: 196.6
click at [518, 427] on input "**********" at bounding box center [784, 414] width 533 height 35
type input "*"
paste input "**********"
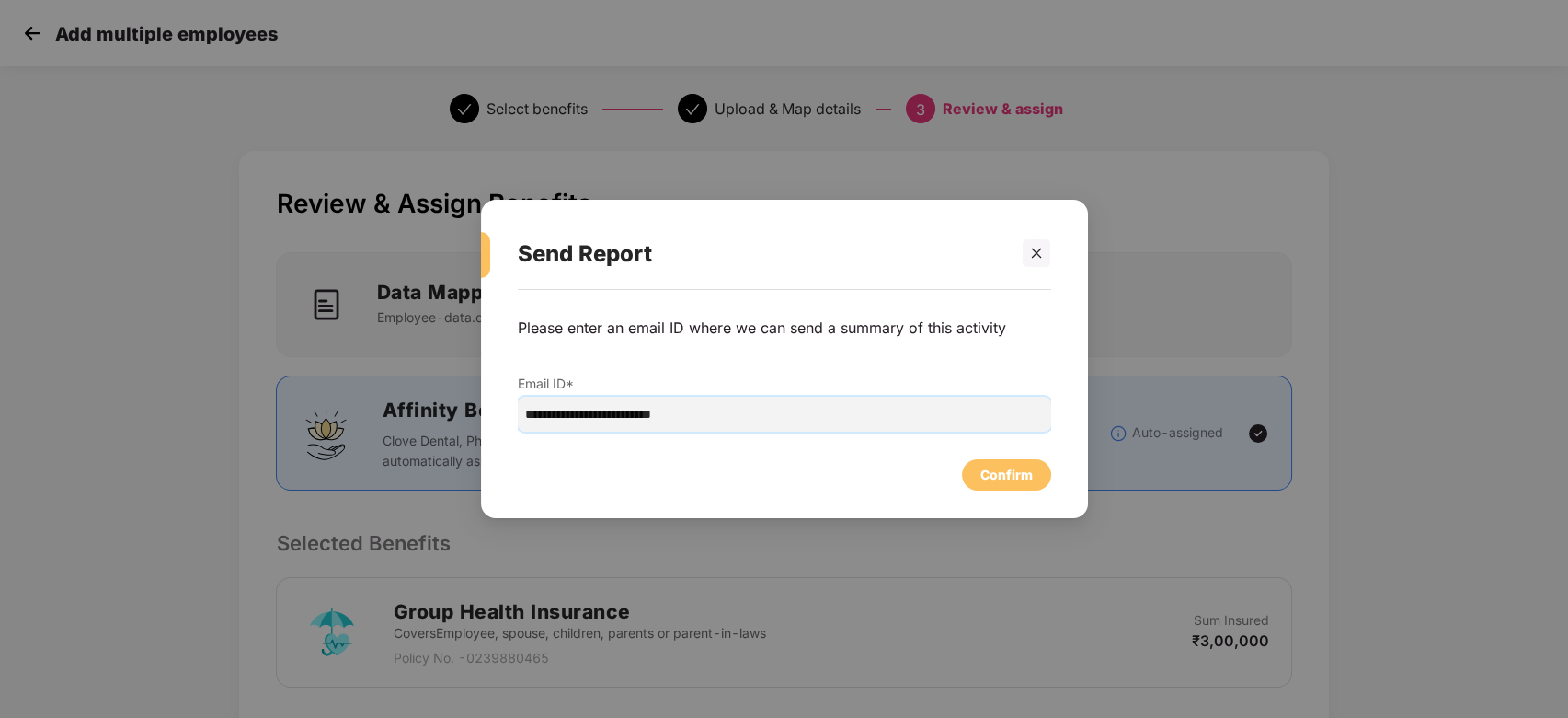
type input "**********"
click at [1044, 469] on div "Confirm" at bounding box center [1006, 474] width 89 height 31
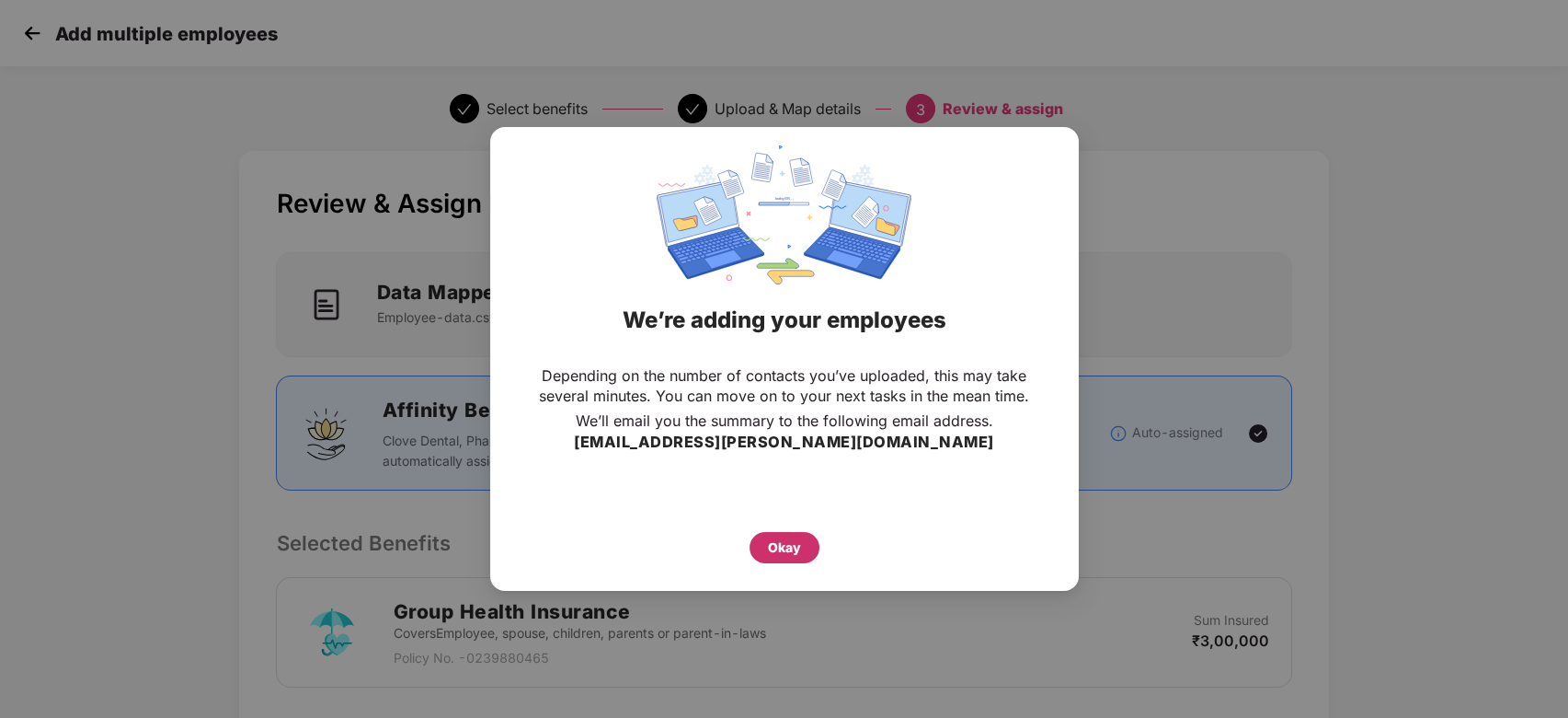
click at [802, 535] on div "Okay" at bounding box center [784, 547] width 70 height 31
